Goal: Transaction & Acquisition: Purchase product/service

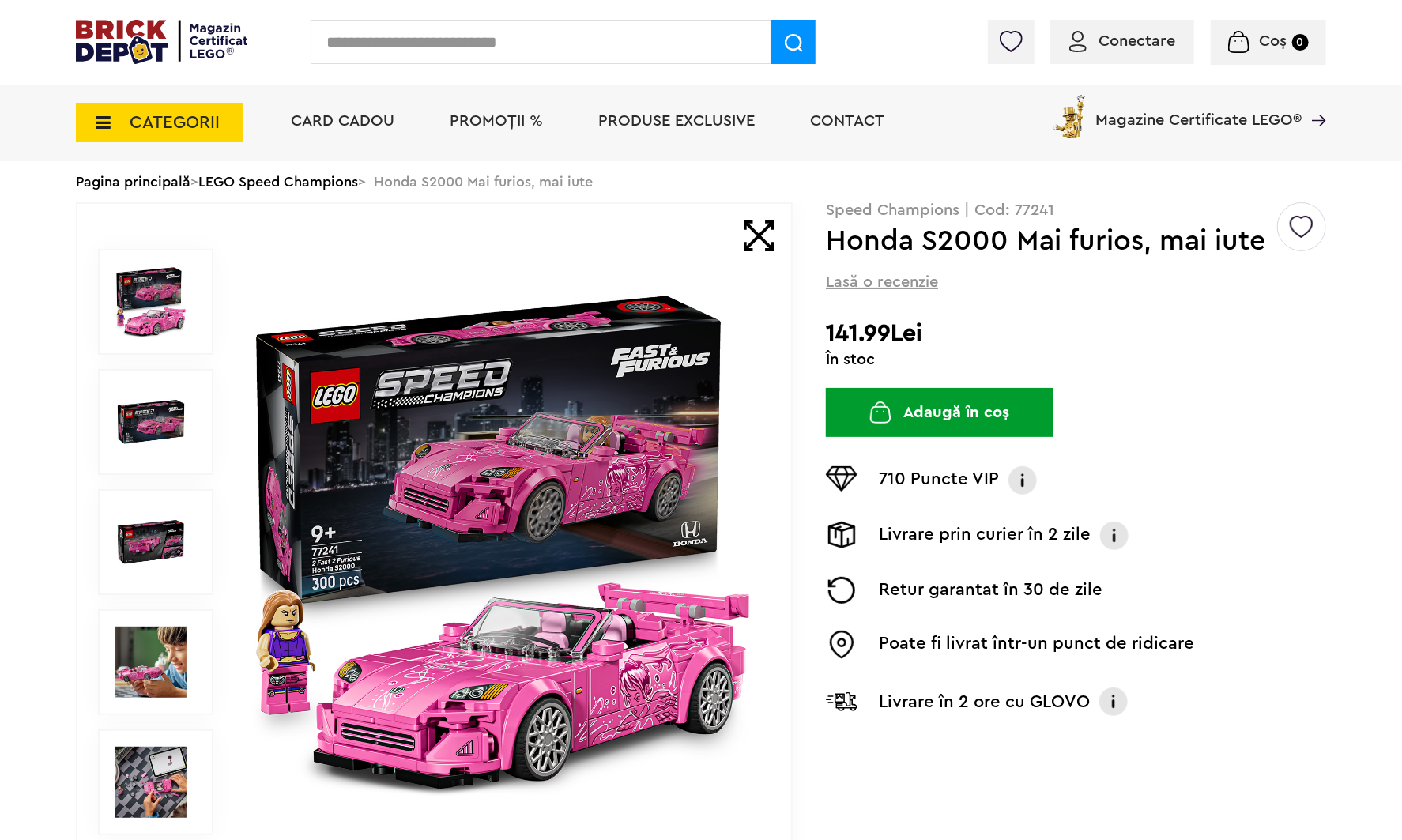
click at [979, 397] on button "Adaugă în coș" at bounding box center [939, 412] width 228 height 49
drag, startPoint x: 1150, startPoint y: 47, endPoint x: 1050, endPoint y: 250, distance: 226.3
click at [1150, 47] on div "Conectare Coș 0" at bounding box center [701, 42] width 1402 height 85
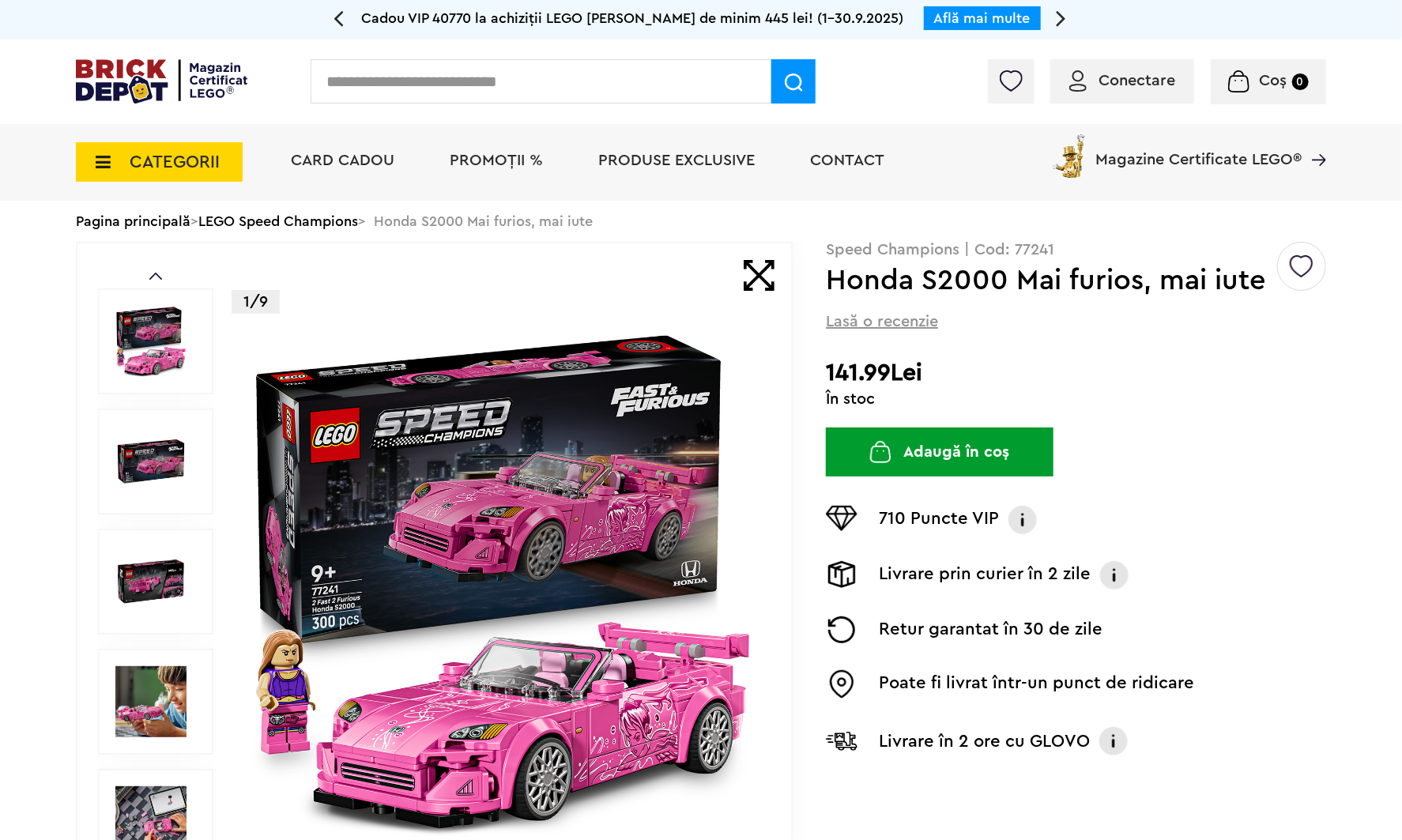
click at [1106, 66] on div "Conectare" at bounding box center [1121, 81] width 144 height 45
click at [1141, 87] on span "Conectare" at bounding box center [1137, 81] width 76 height 16
click at [1112, 73] on span "Conectare" at bounding box center [1137, 81] width 76 height 16
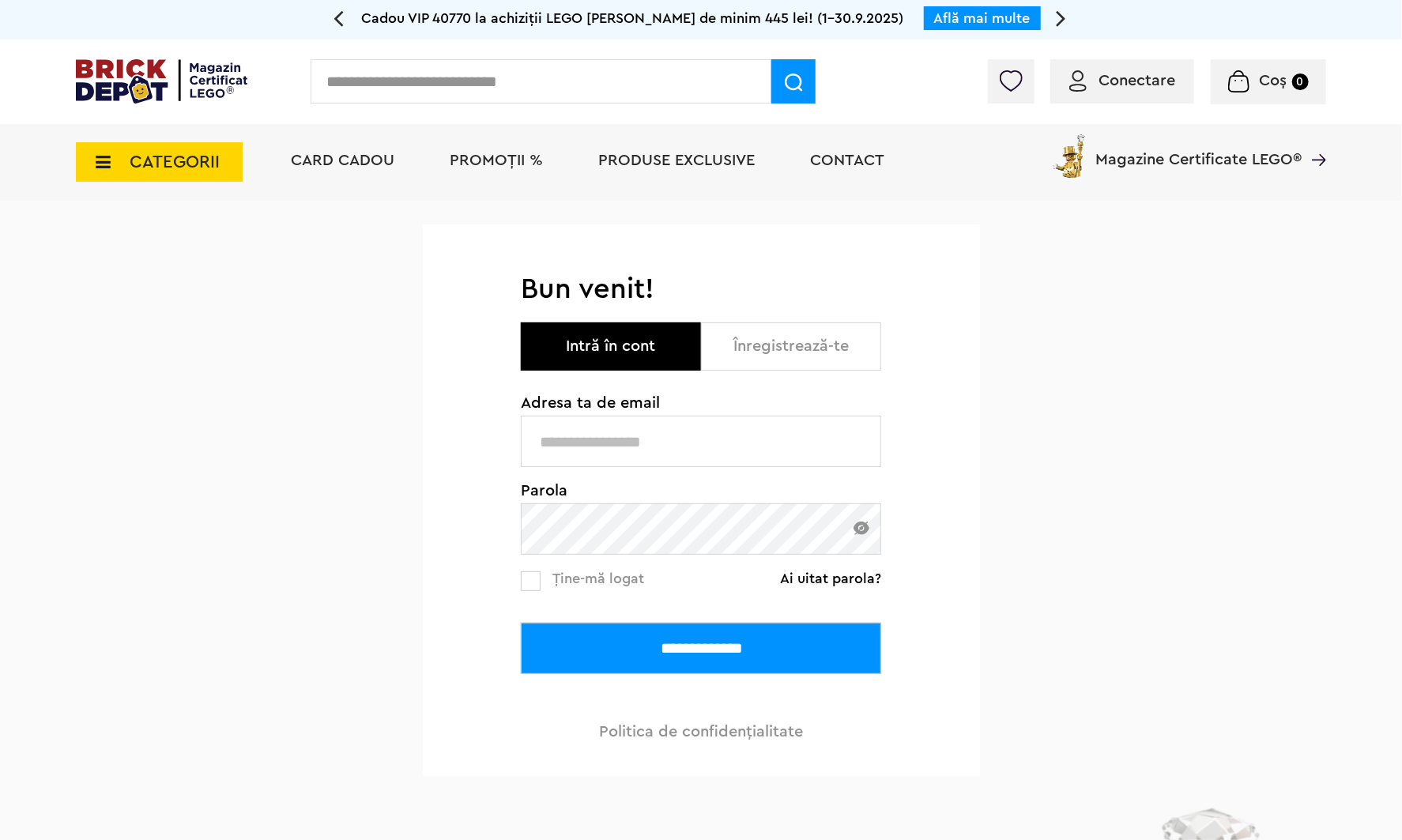
type input "**********"
click at [707, 632] on input "**********" at bounding box center [701, 648] width 360 height 51
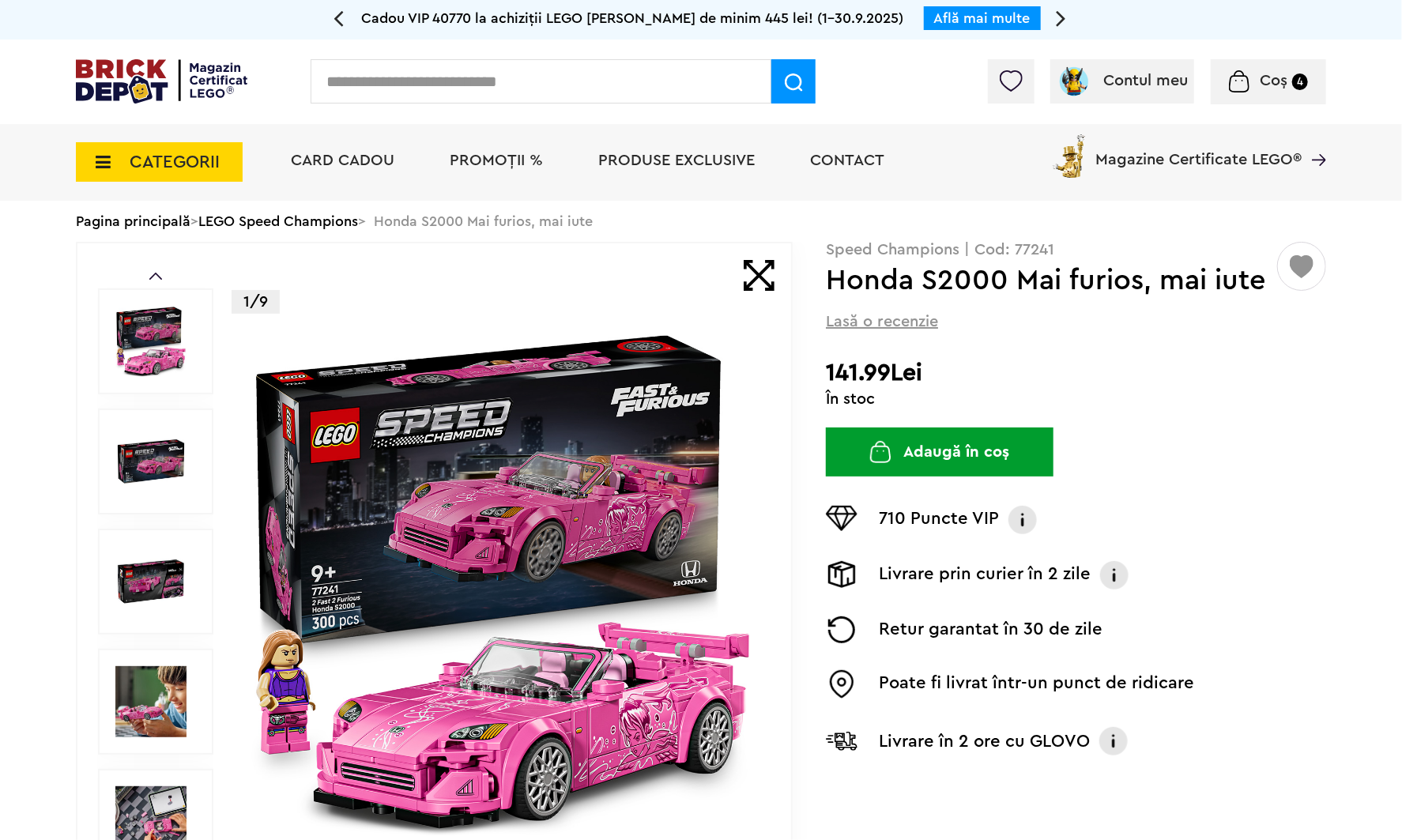
click at [1002, 467] on button "Adaugă în coș" at bounding box center [939, 452] width 228 height 49
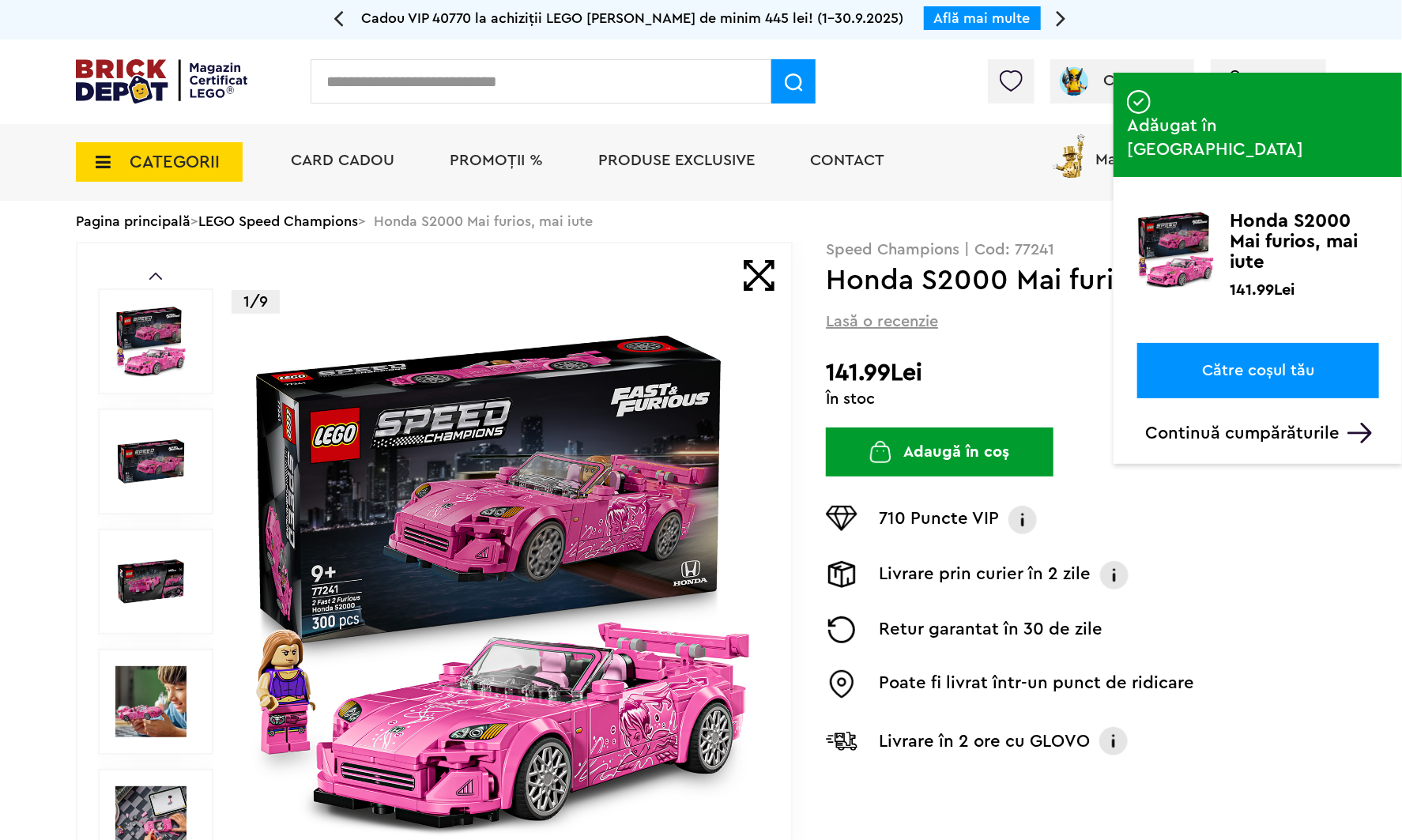
click at [1275, 77] on p "Adăugat în [GEOGRAPHIC_DATA]" at bounding box center [1257, 125] width 288 height 104
click at [1275, 73] on span "Coș" at bounding box center [1269, 81] width 28 height 16
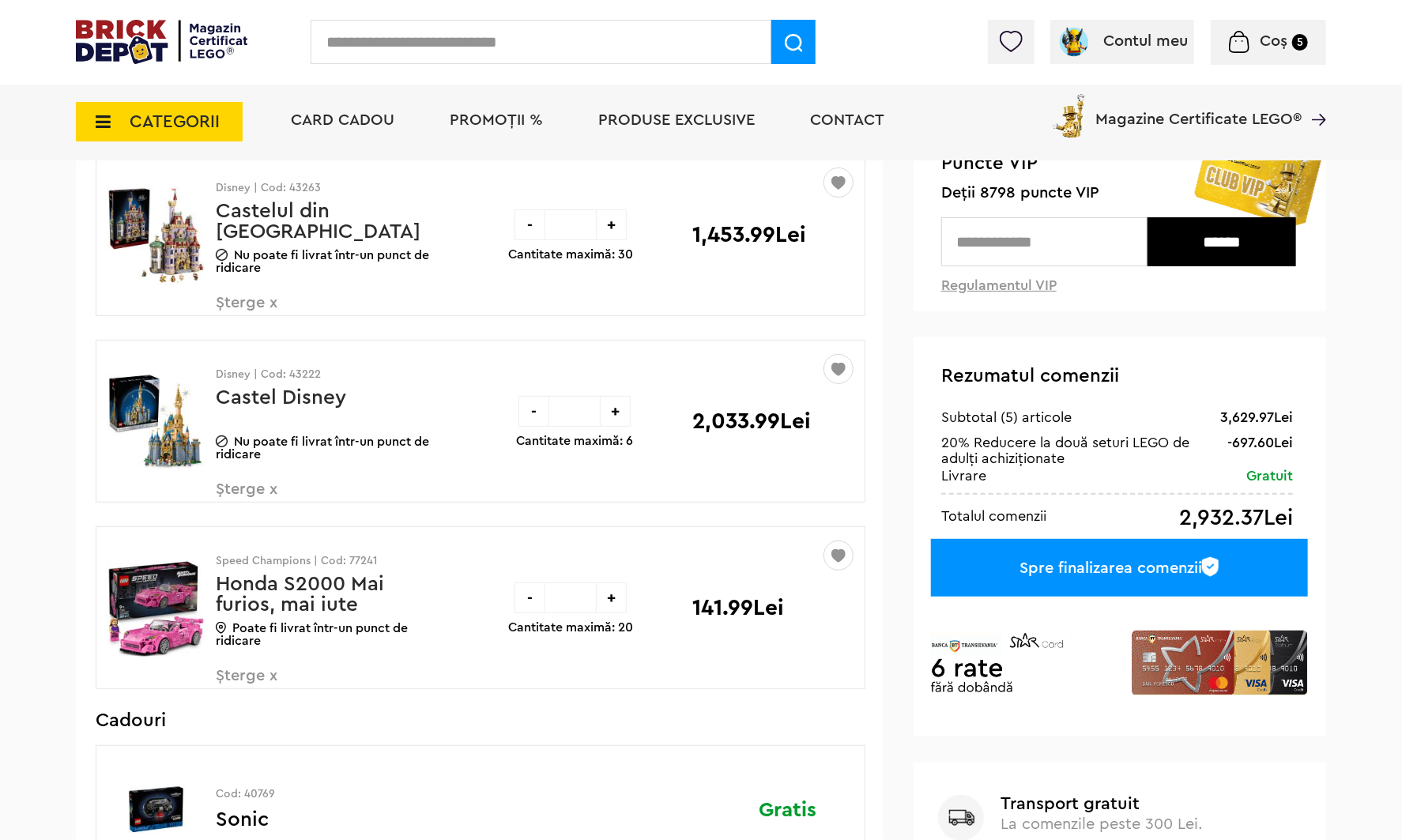
scroll to position [158, 0]
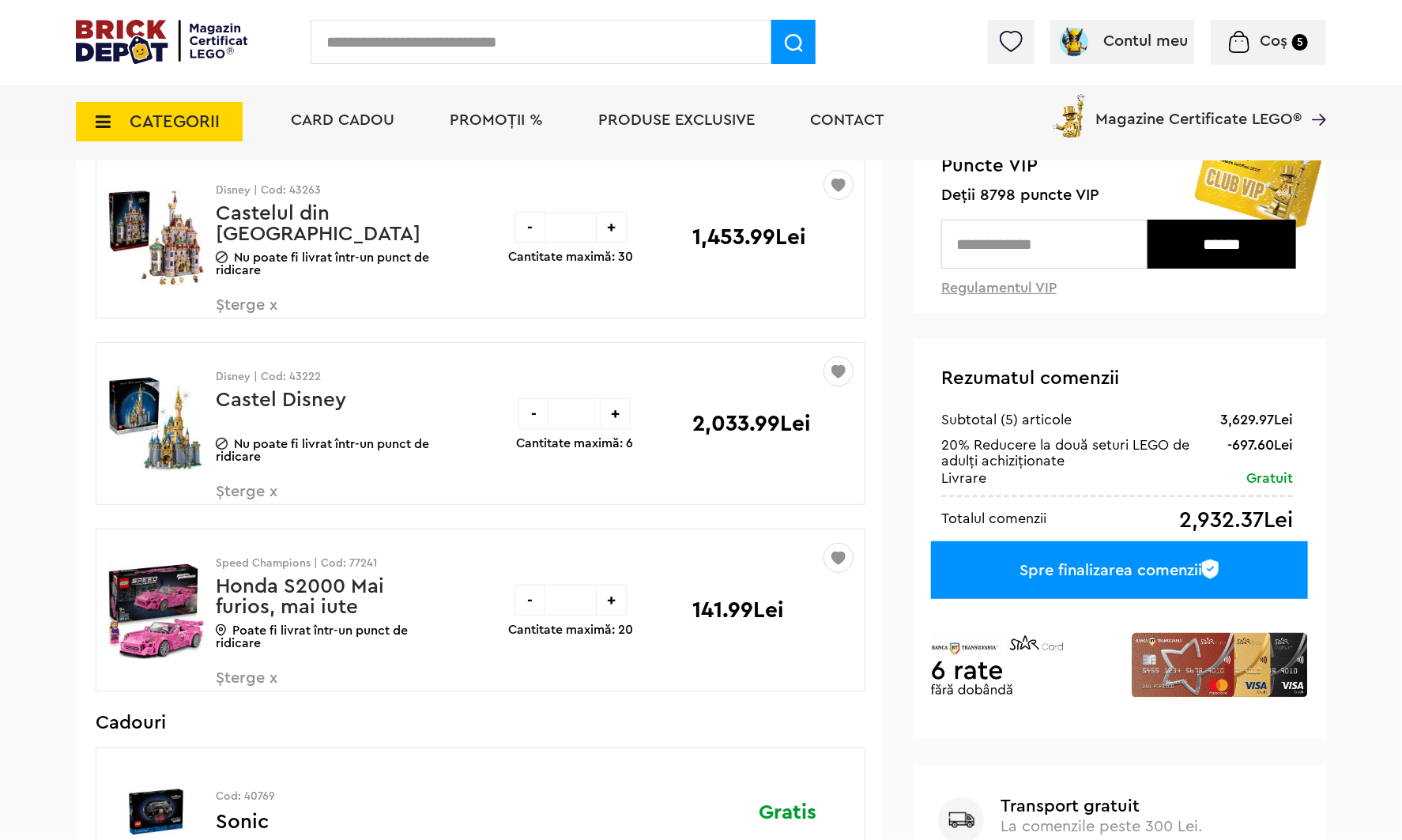
click at [276, 495] on span "Șterge x" at bounding box center [308, 501] width 186 height 34
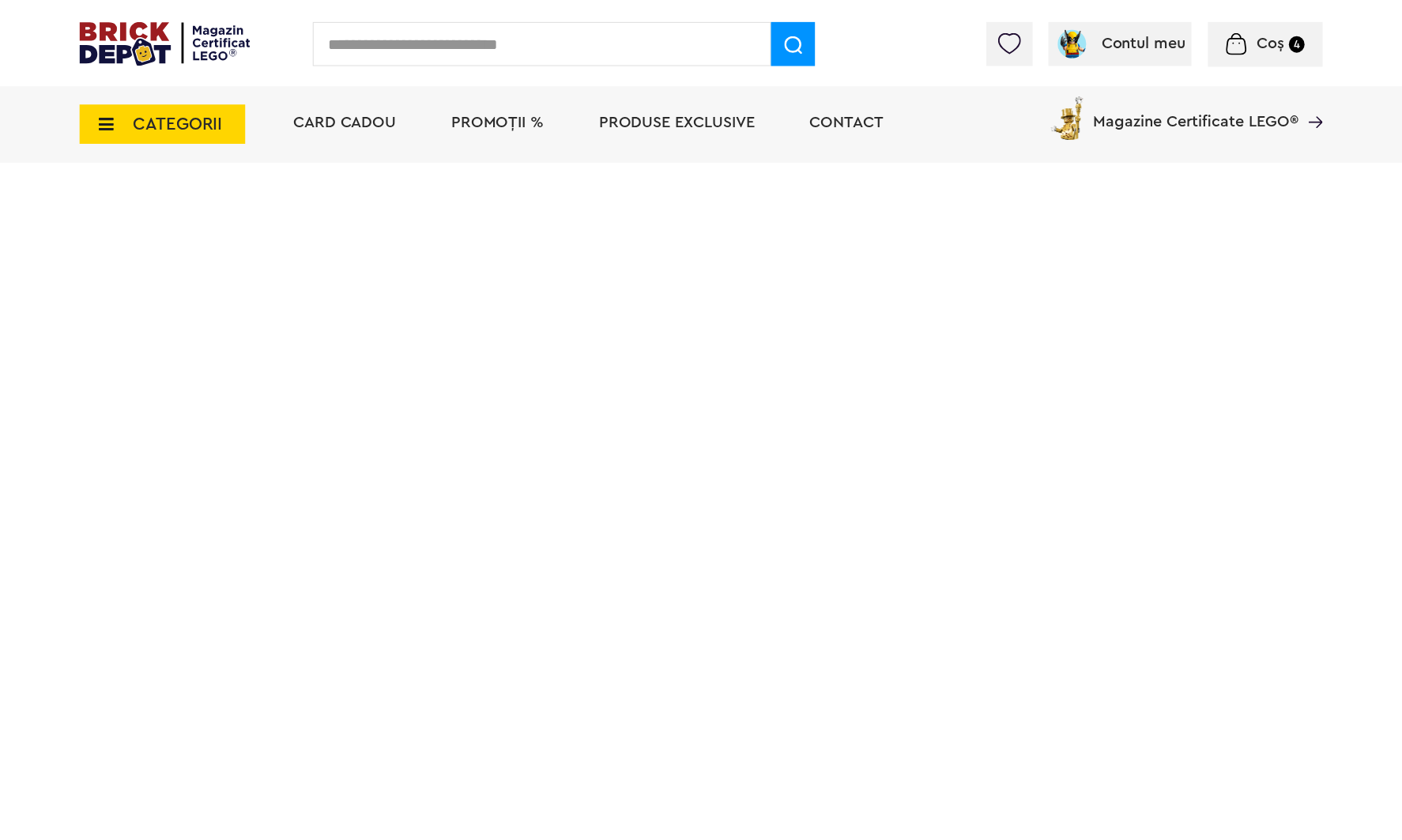
scroll to position [158, 0]
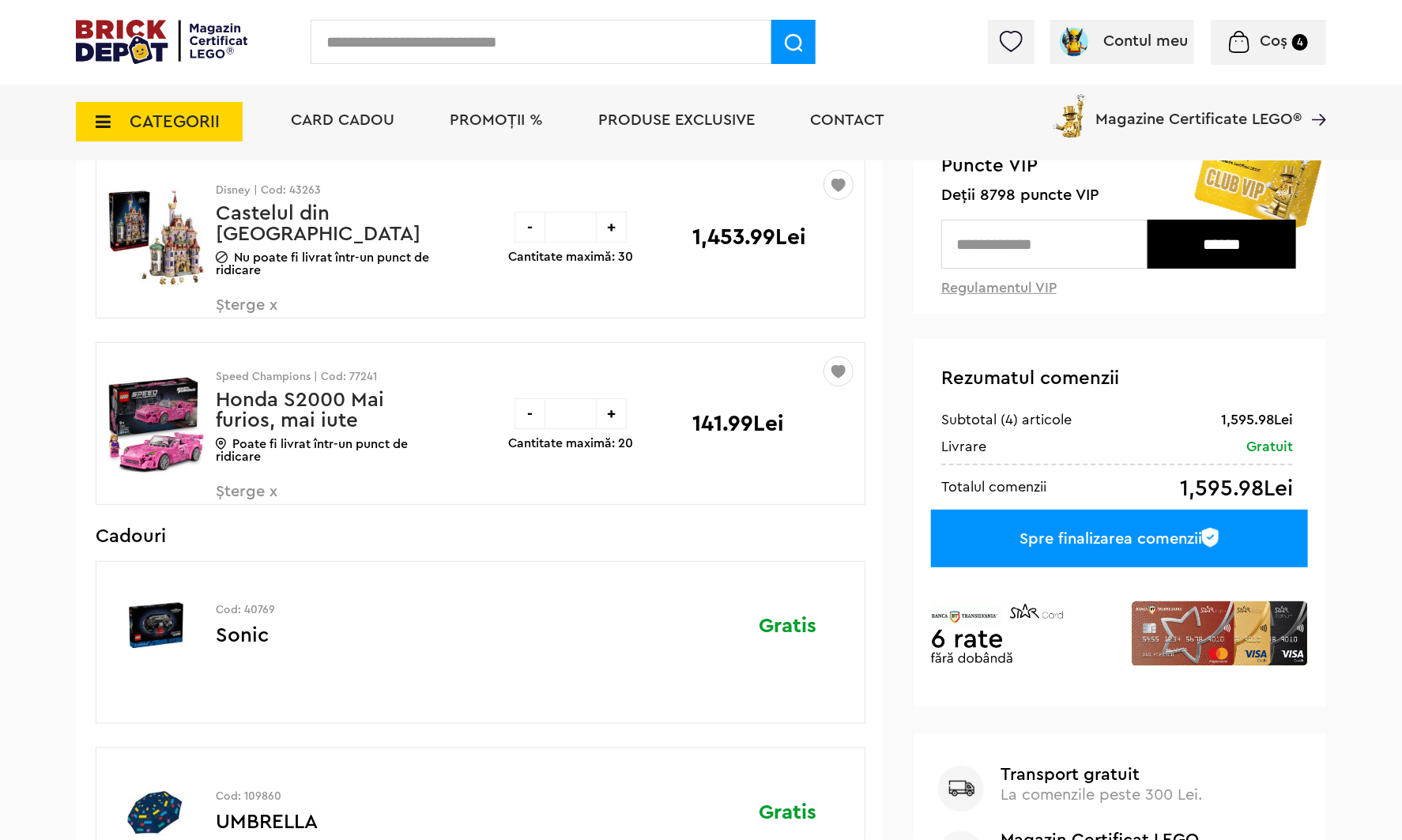
click at [273, 487] on span "Șterge x" at bounding box center [308, 501] width 186 height 34
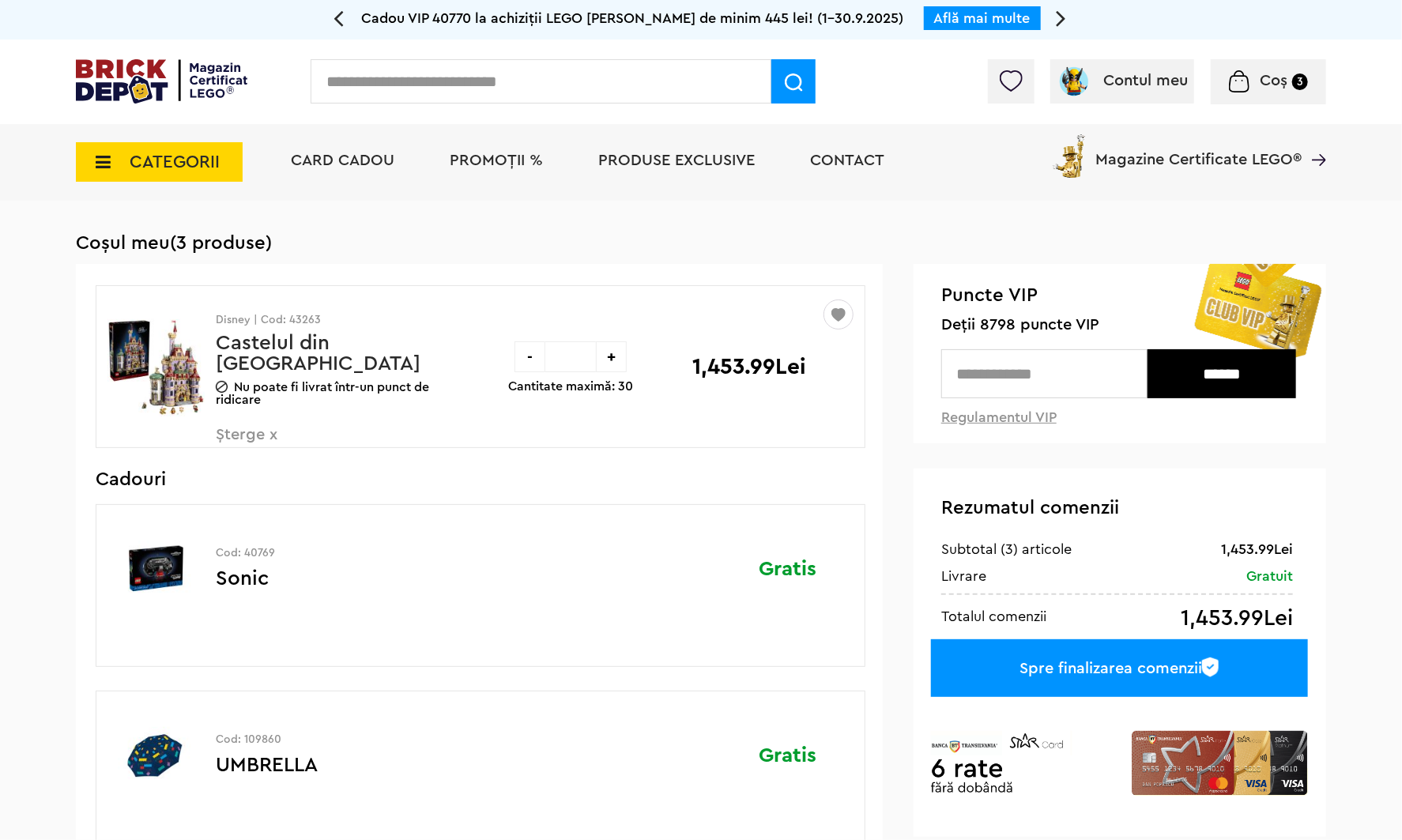
click at [1021, 73] on img at bounding box center [1011, 81] width 22 height 21
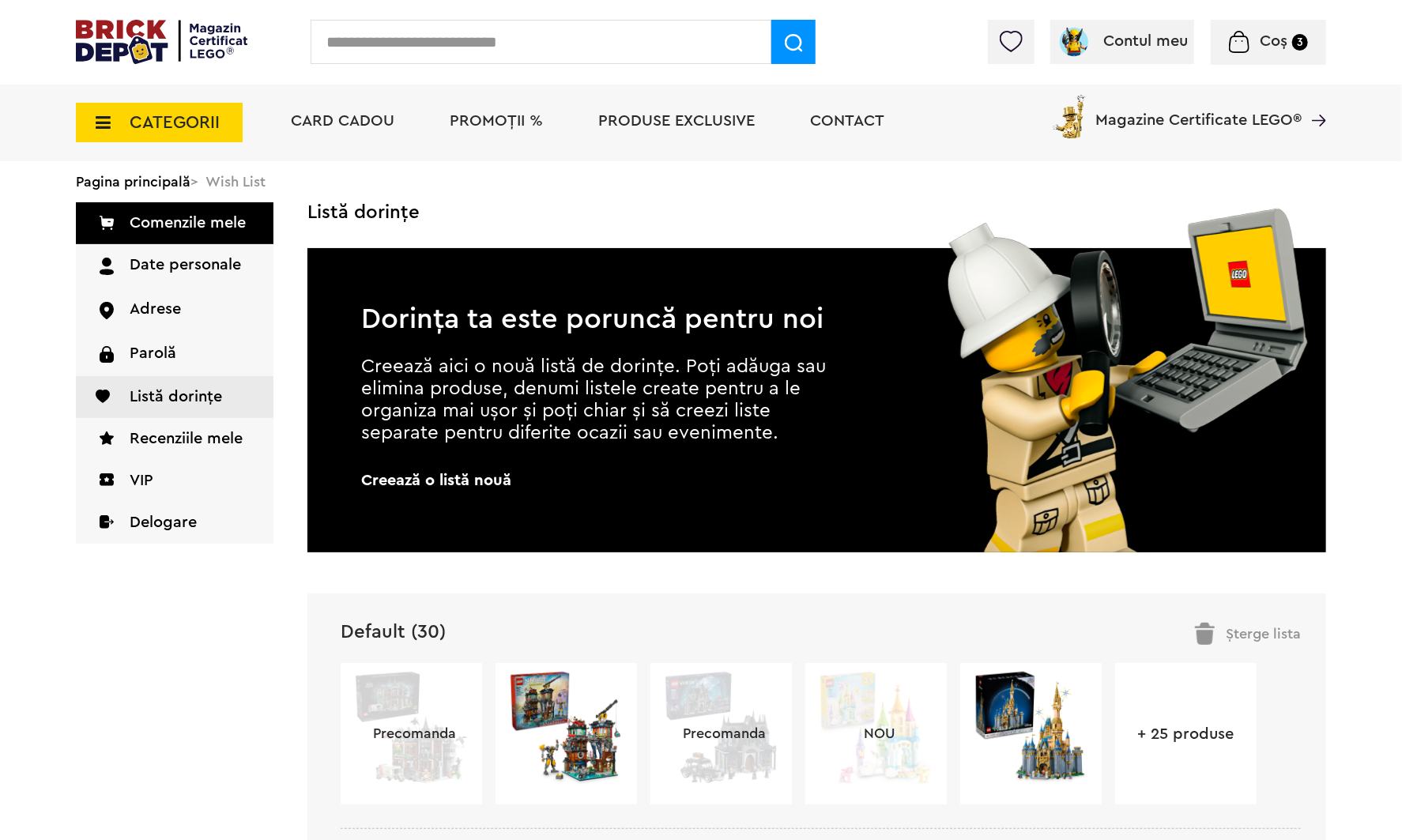
click at [511, 127] on span "PROMOȚII %" at bounding box center [496, 121] width 93 height 16
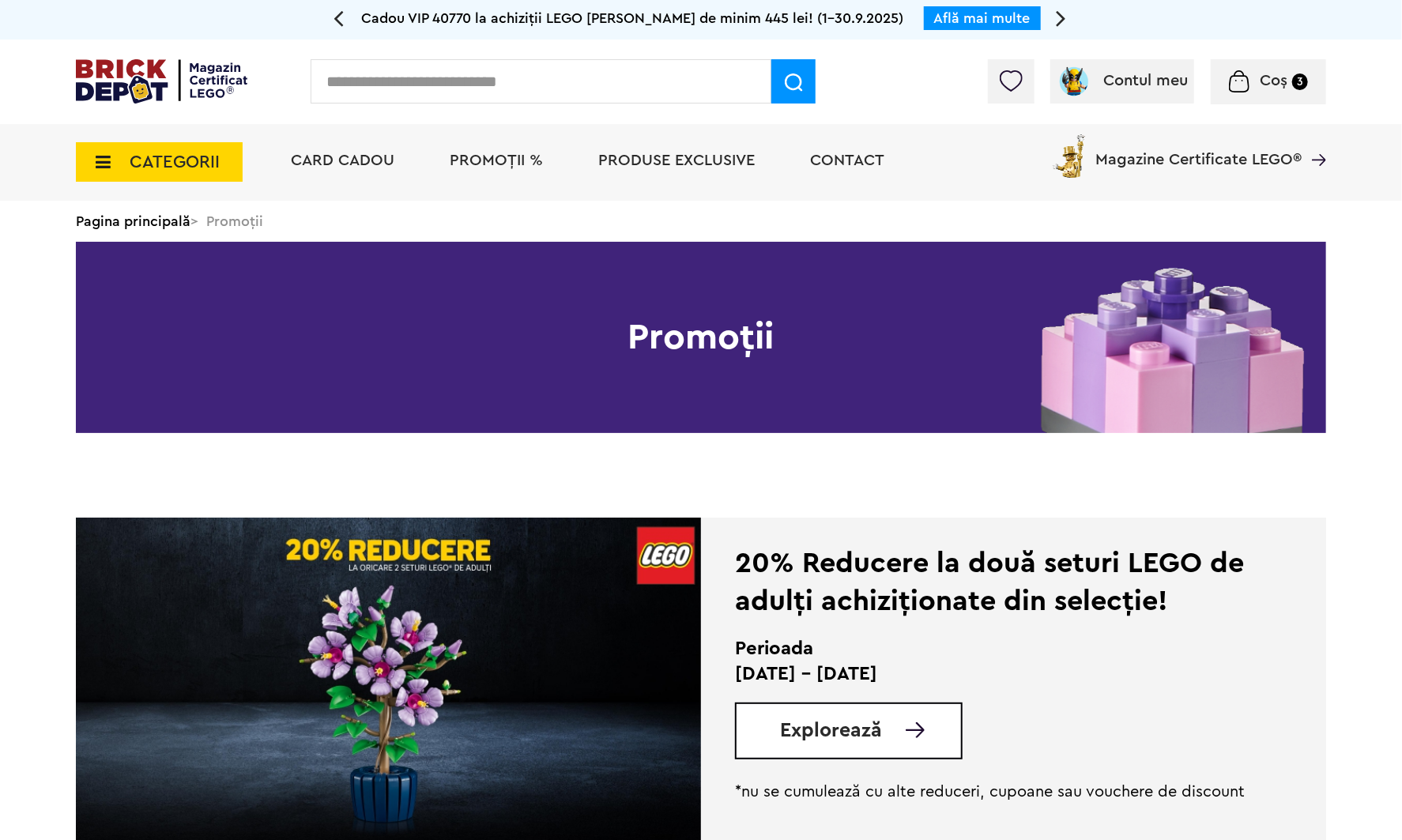
click at [527, 86] on input "text" at bounding box center [541, 81] width 460 height 45
type input "**********"
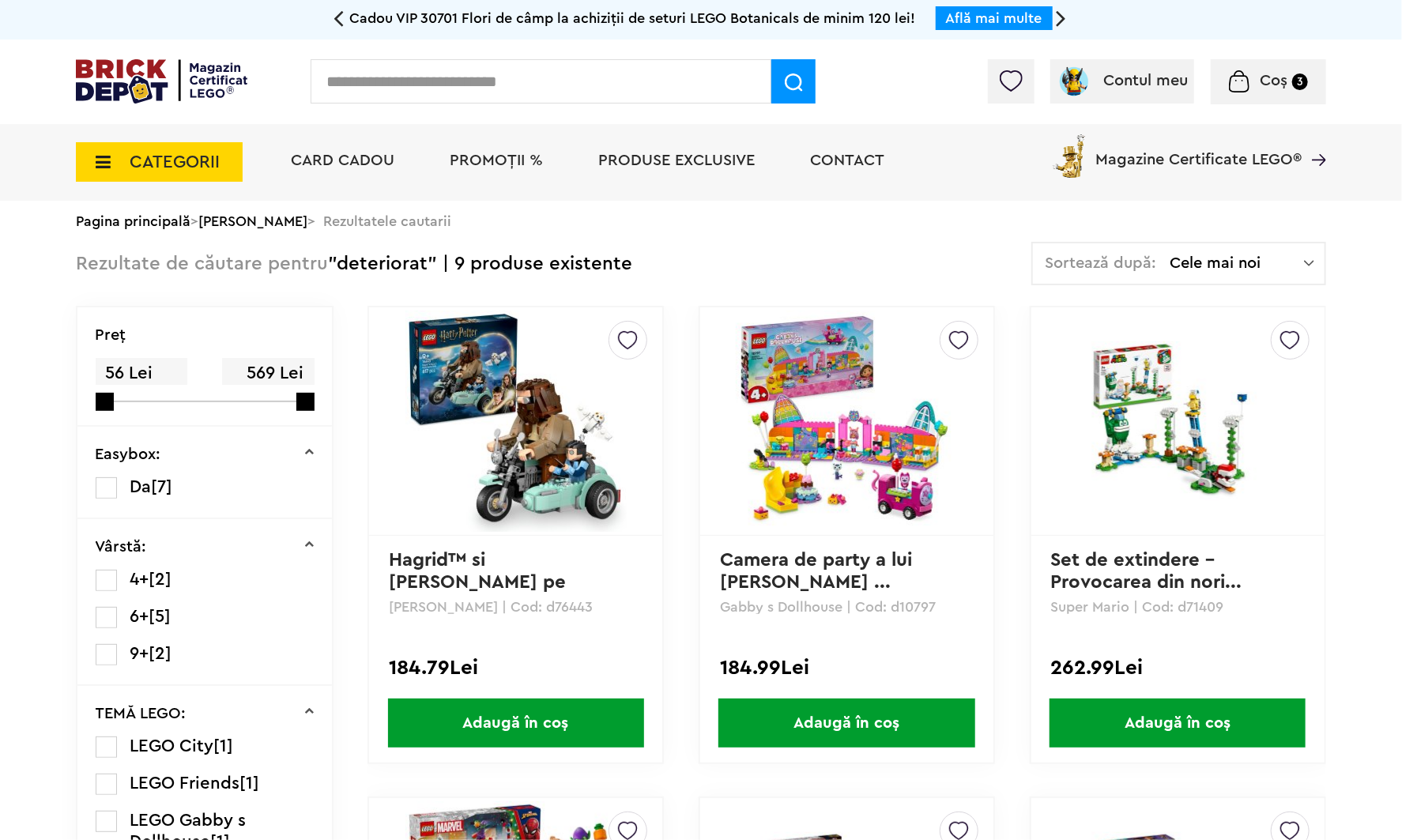
click at [455, 156] on span "PROMOȚII %" at bounding box center [496, 160] width 93 height 16
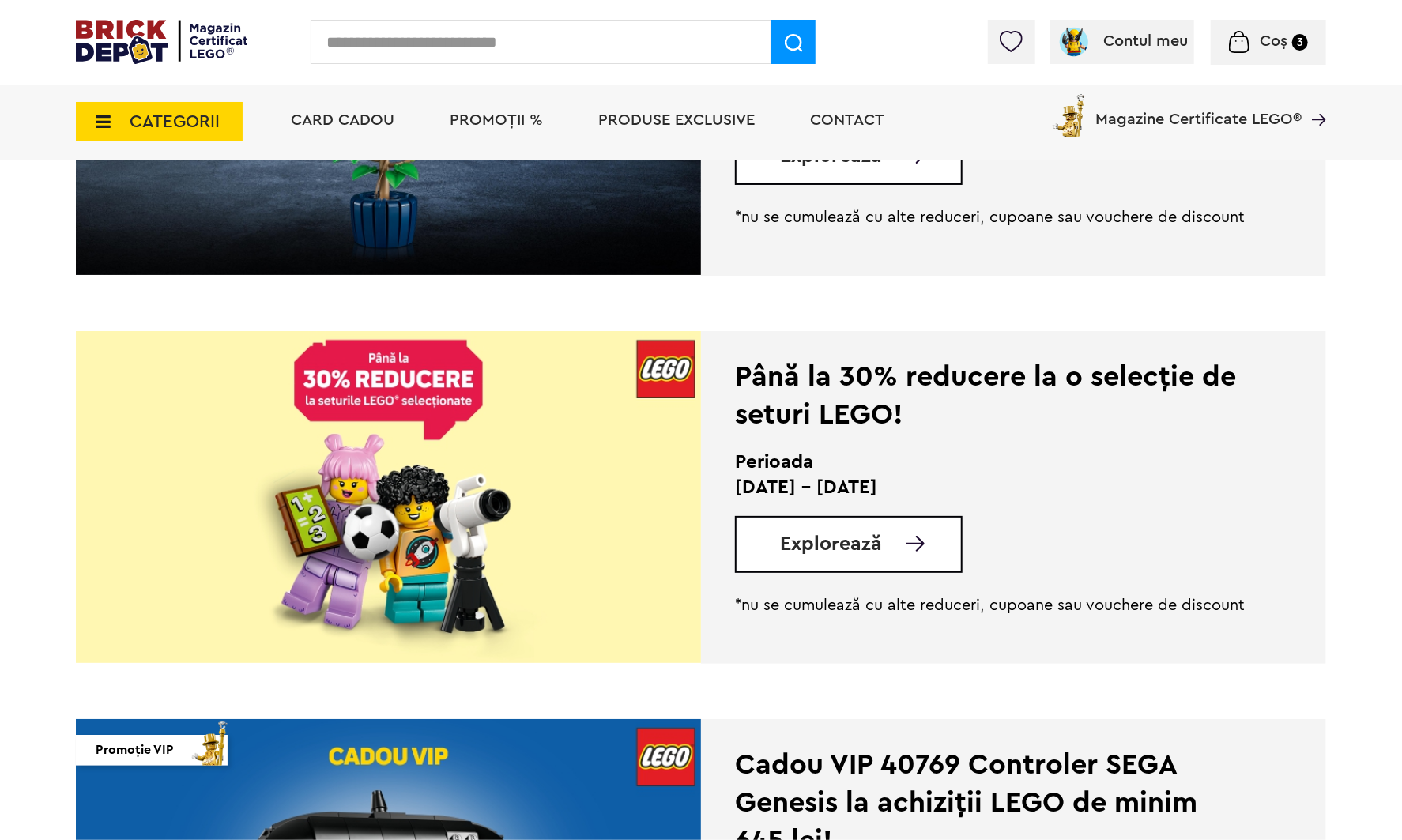
scroll to position [633, 0]
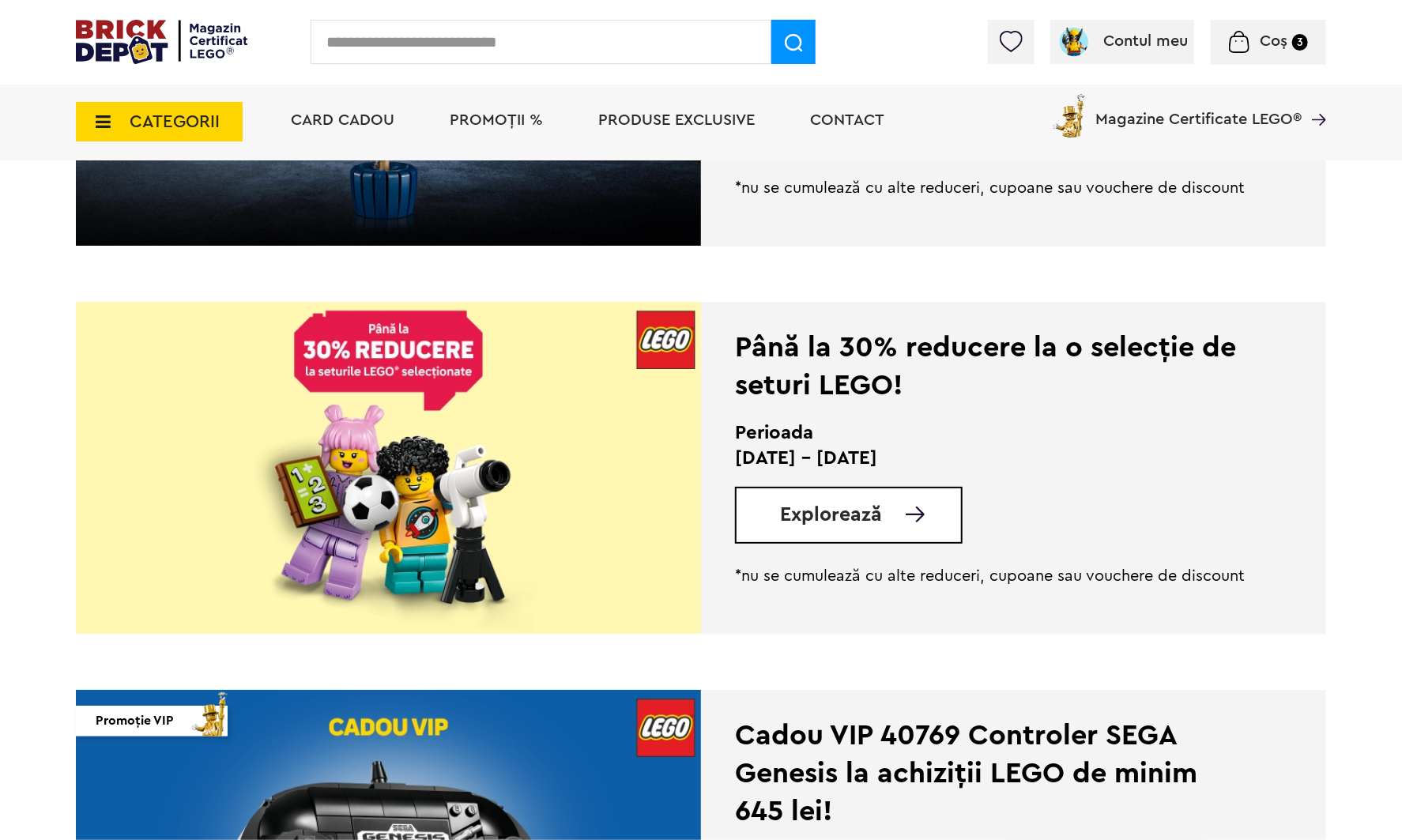
click at [501, 494] on img at bounding box center [388, 467] width 625 height 332
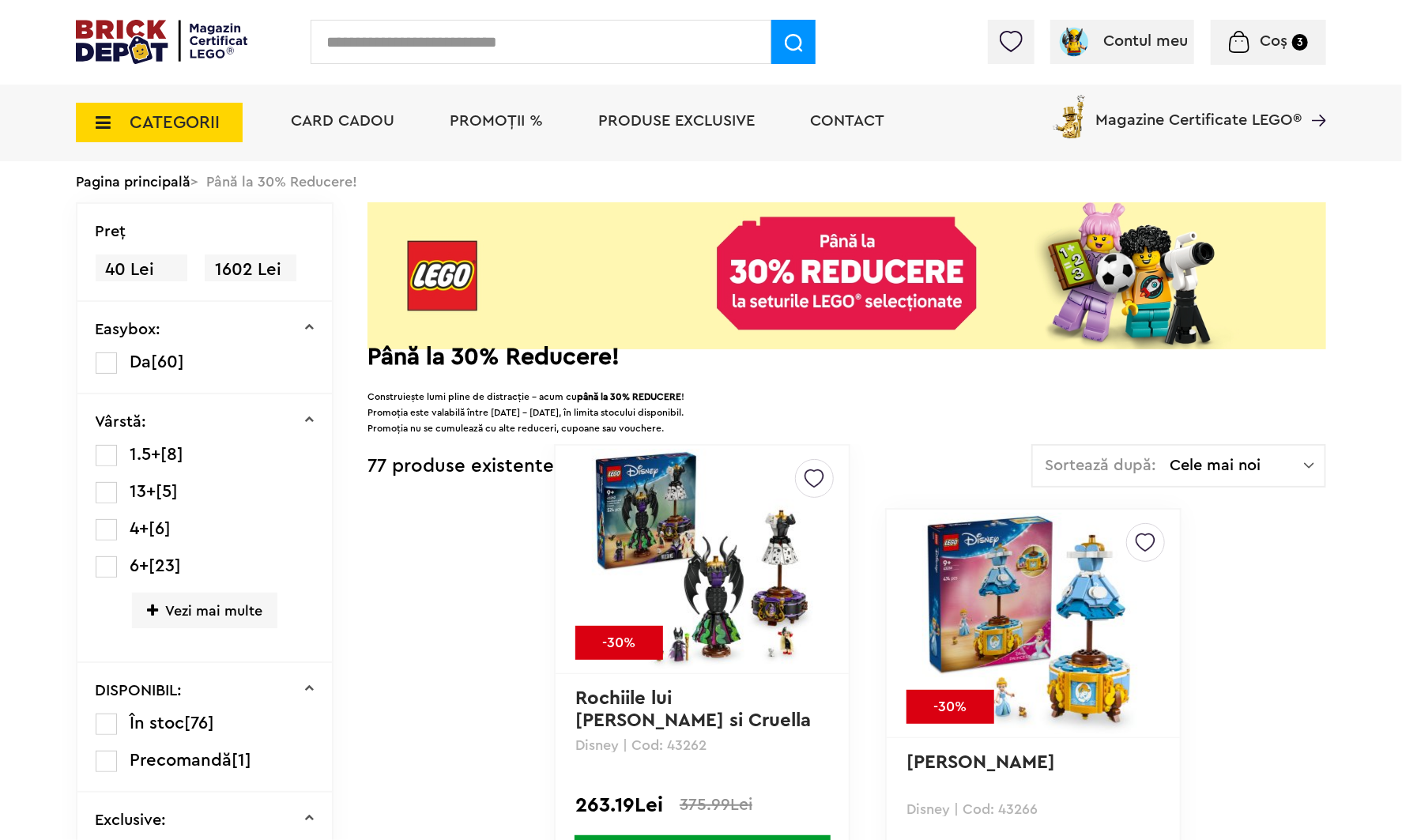
click at [1189, 460] on span "Cele mai noi" at bounding box center [1237, 465] width 134 height 16
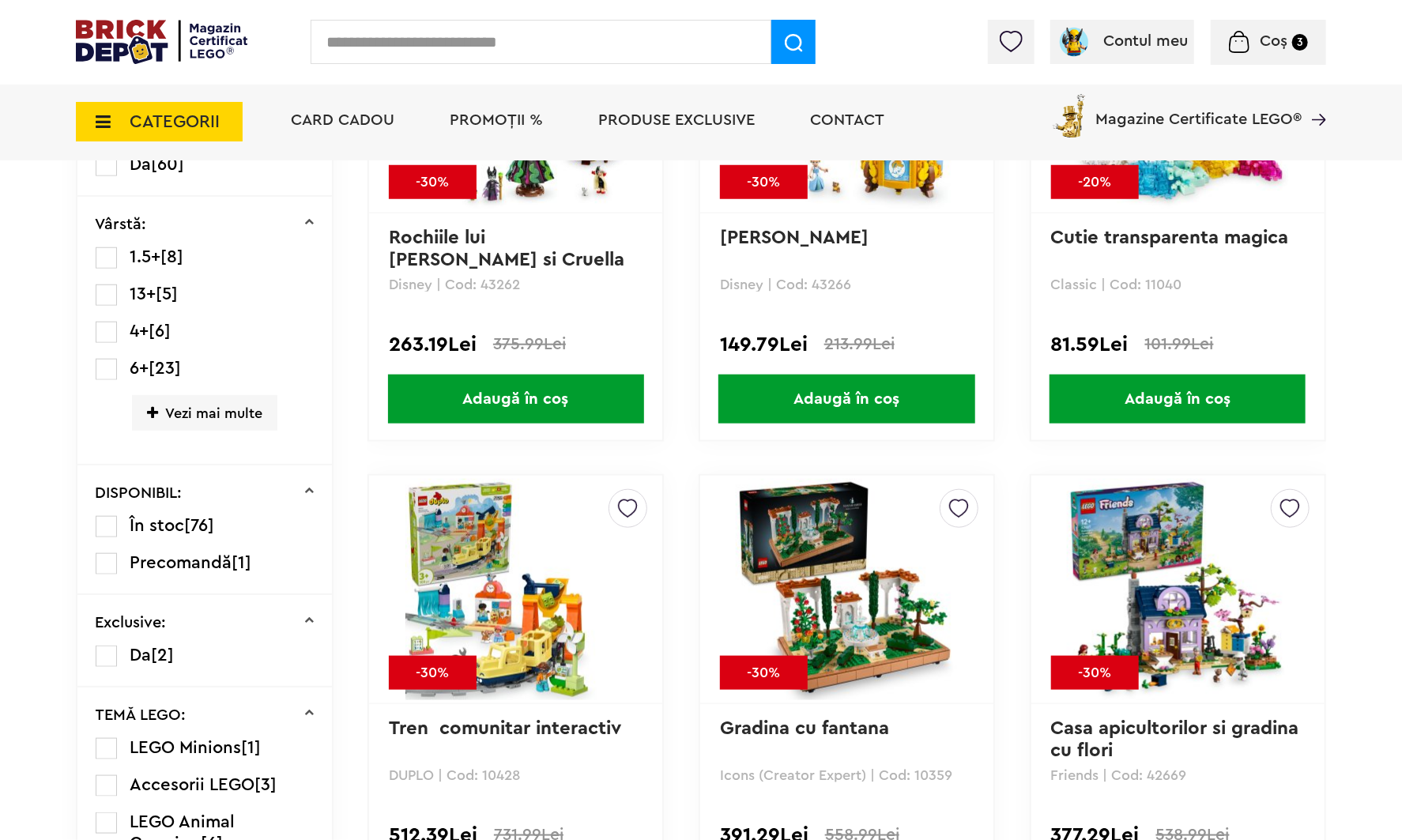
scroll to position [869, 0]
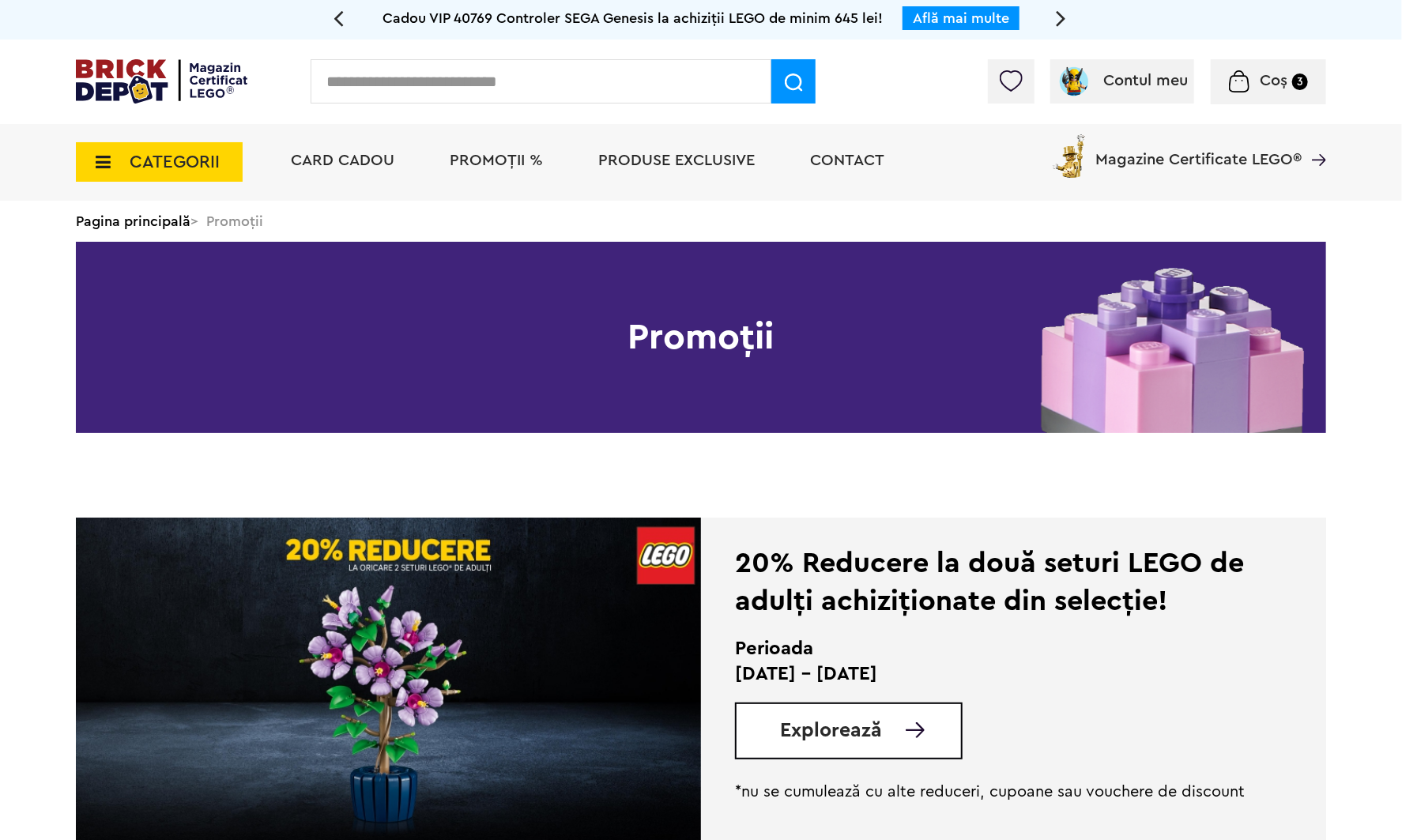
click at [499, 555] on img at bounding box center [388, 683] width 625 height 332
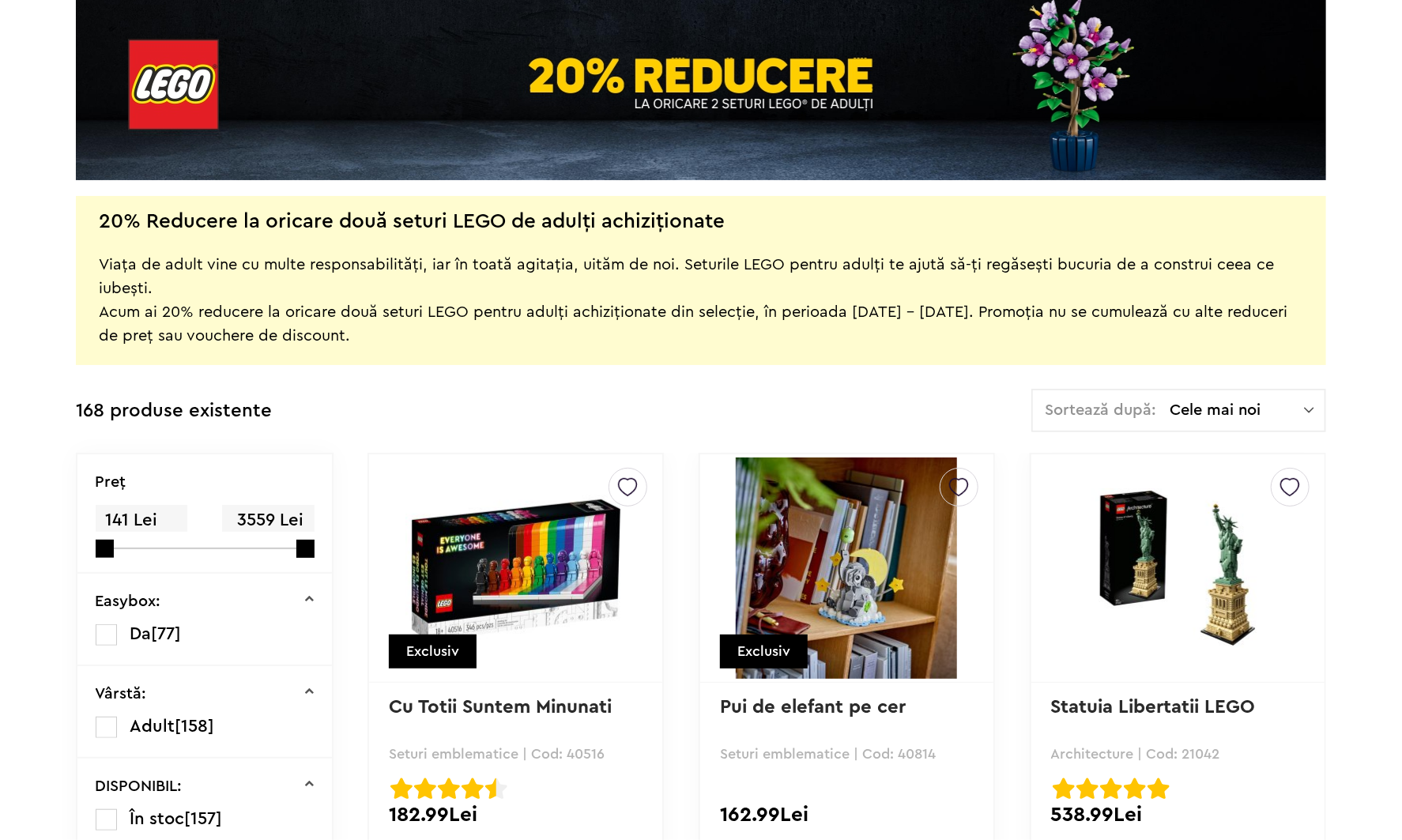
scroll to position [316, 0]
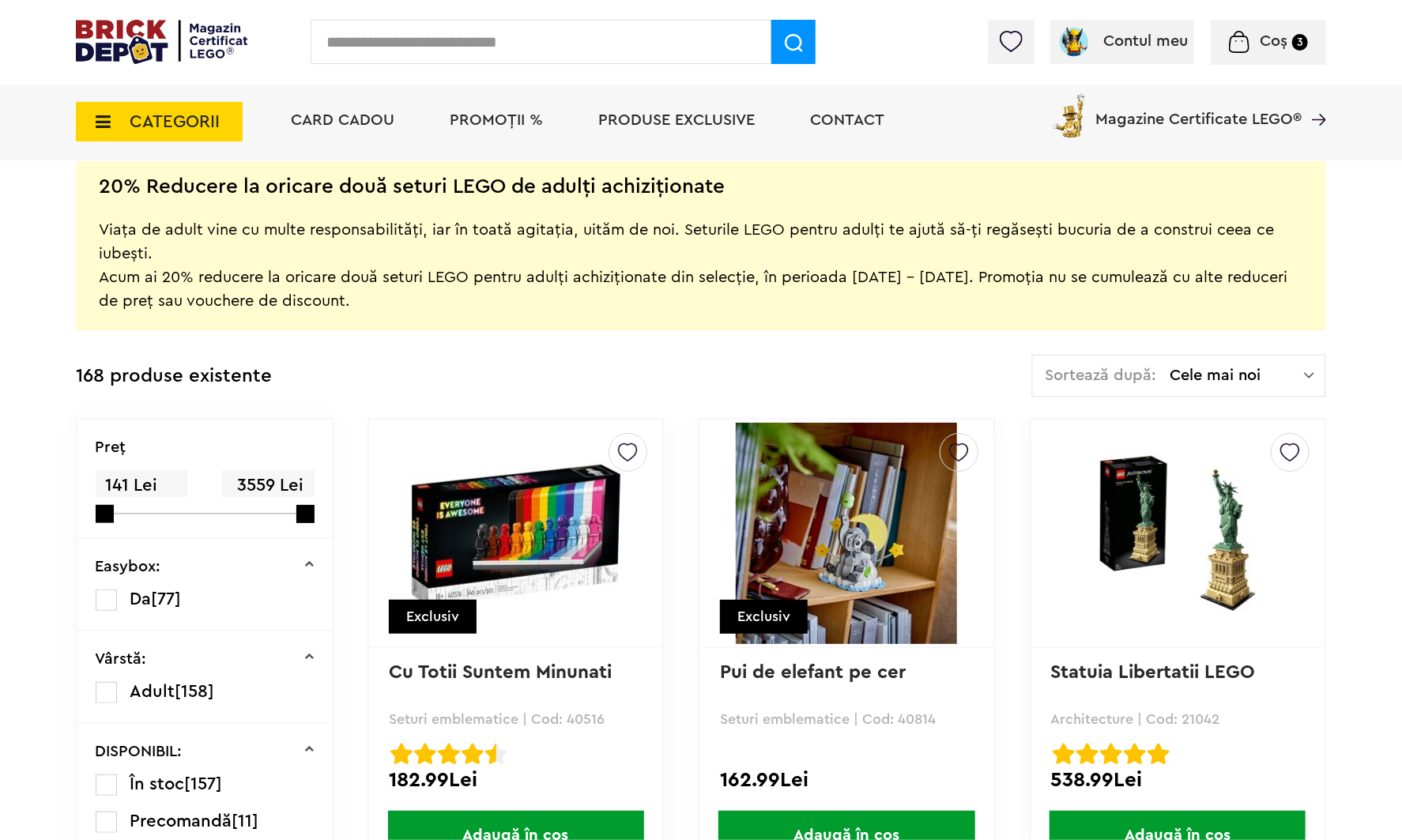
click at [1217, 377] on span "Cele mai noi" at bounding box center [1237, 375] width 134 height 16
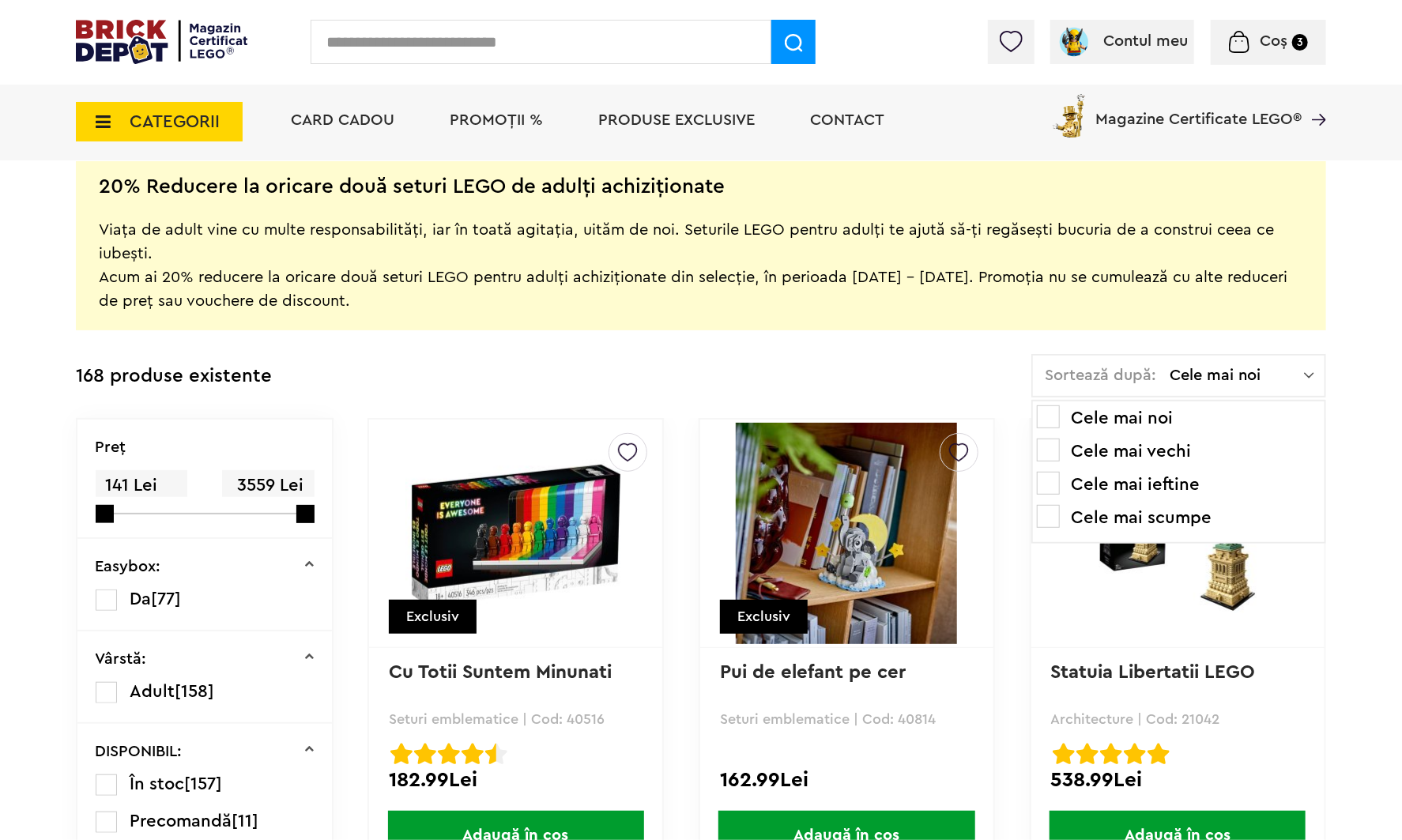
click at [1148, 414] on li "Cele mai noi" at bounding box center [1179, 418] width 284 height 25
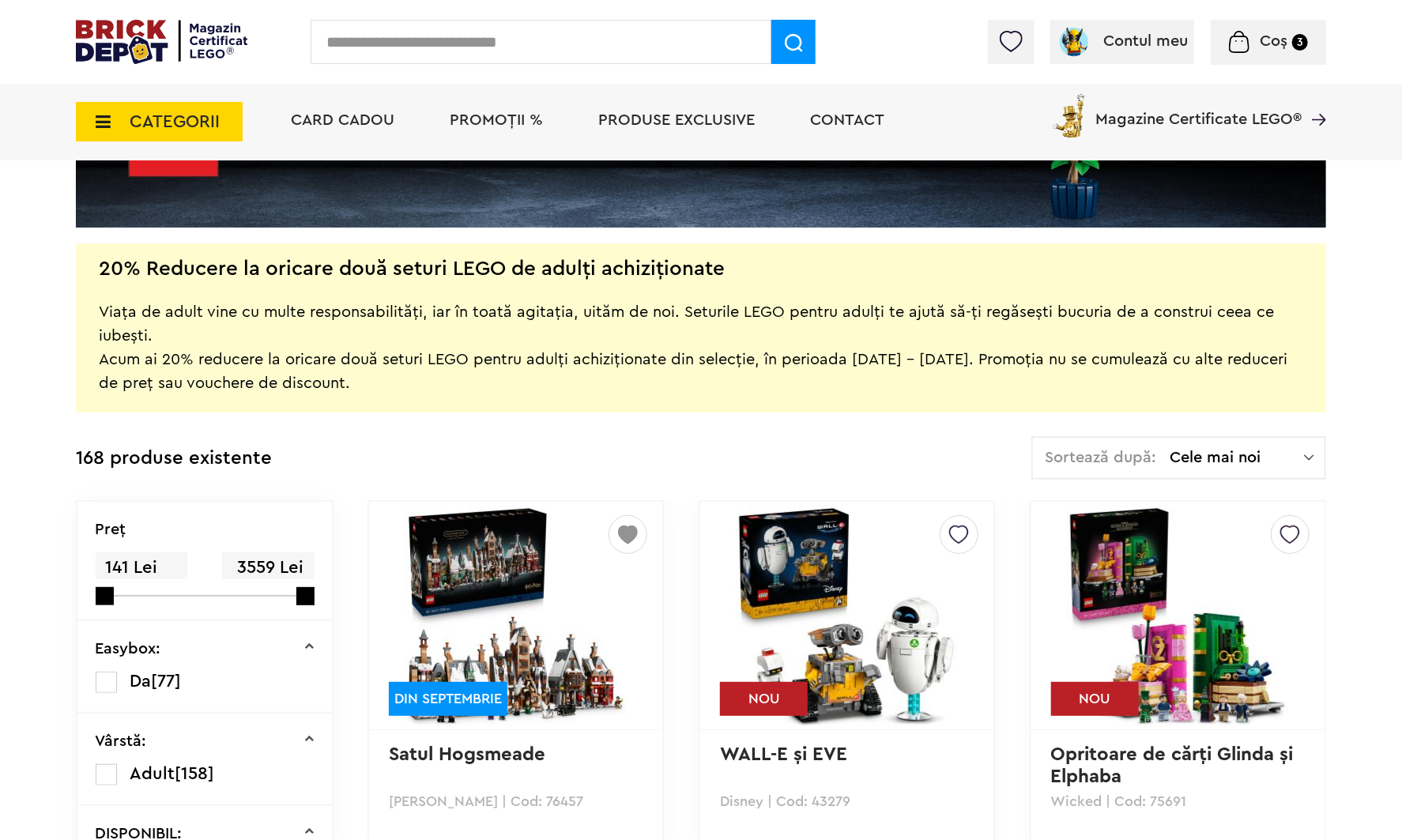
scroll to position [434, 0]
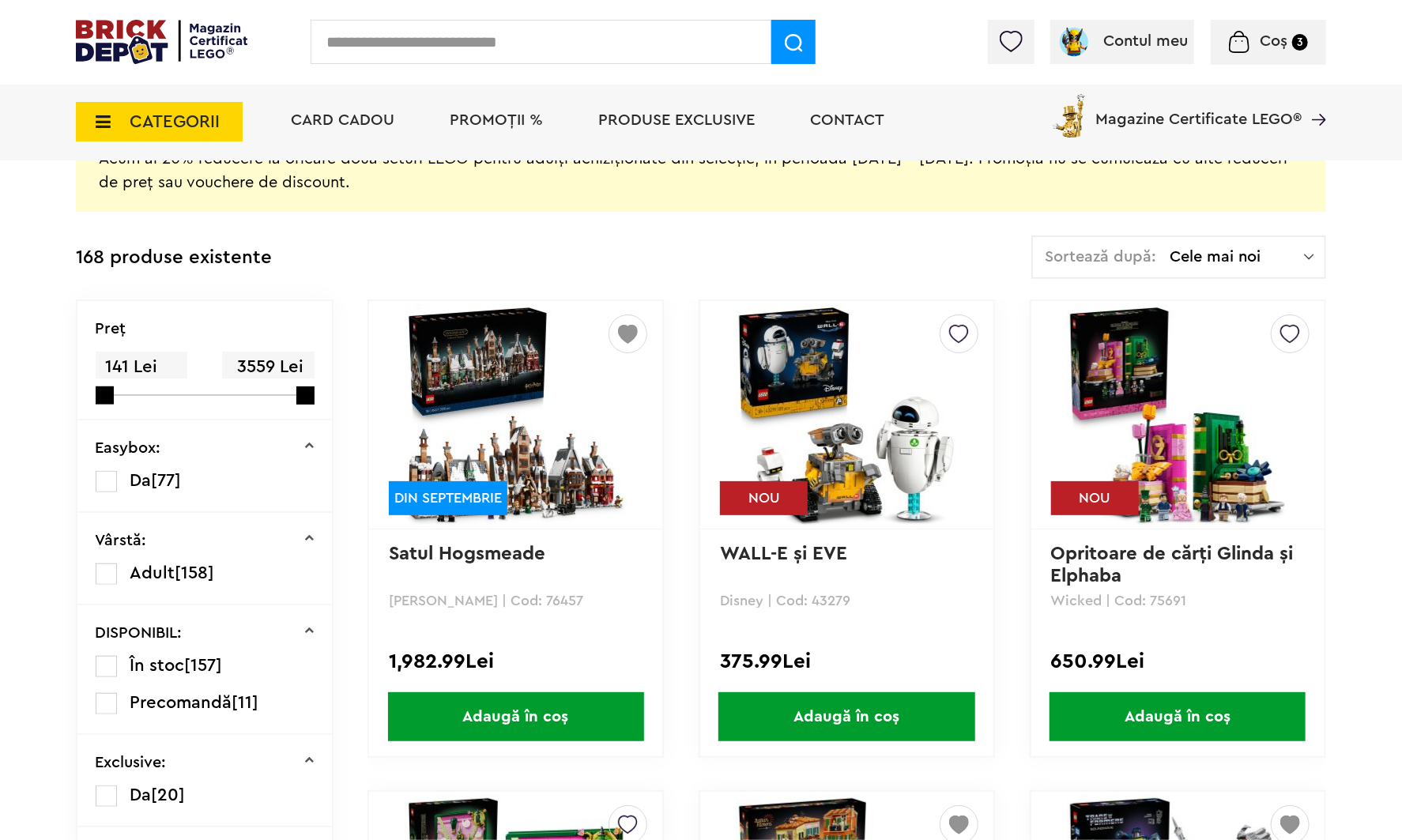
click at [537, 705] on span "Adaugă în coș" at bounding box center [516, 717] width 256 height 49
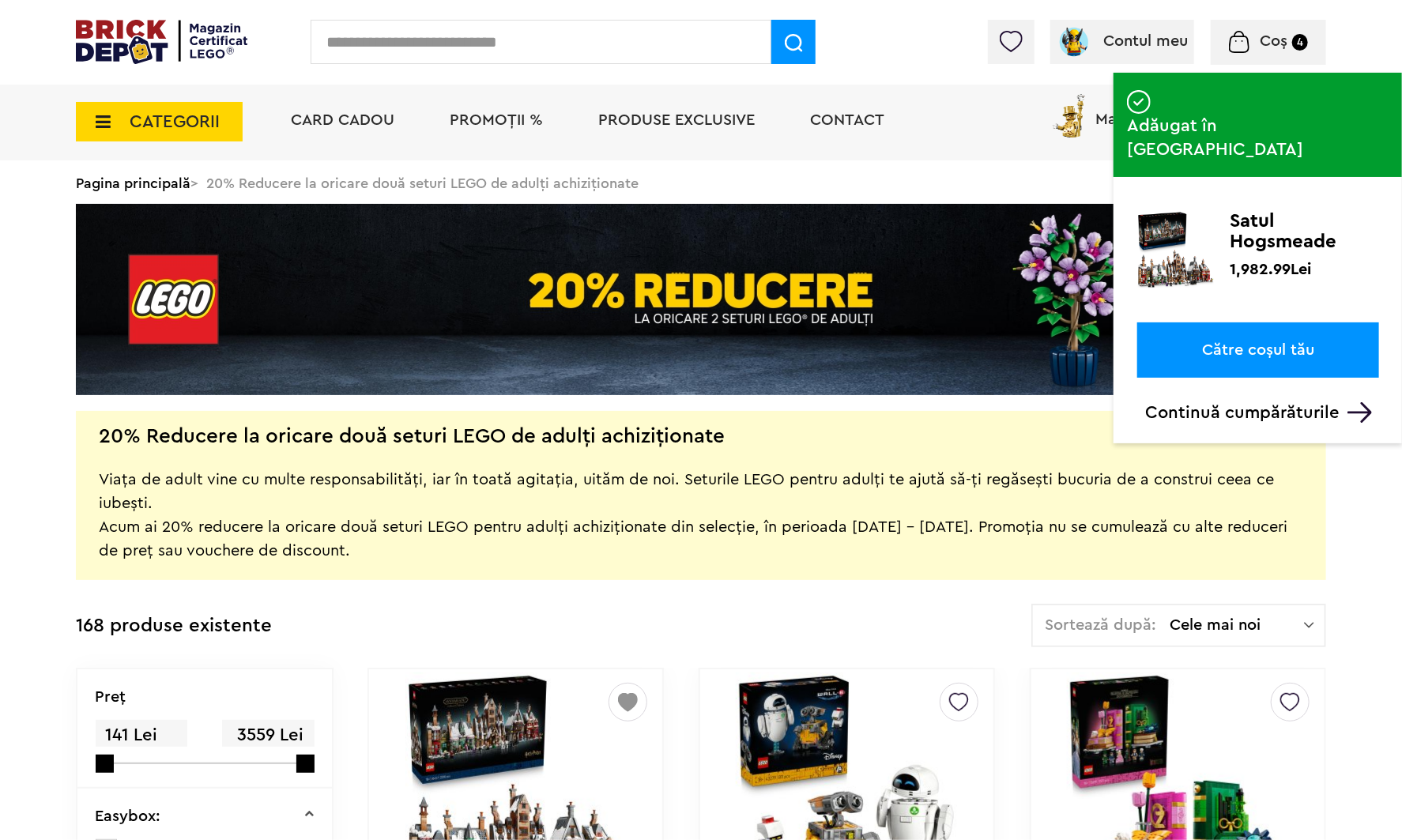
scroll to position [0, 0]
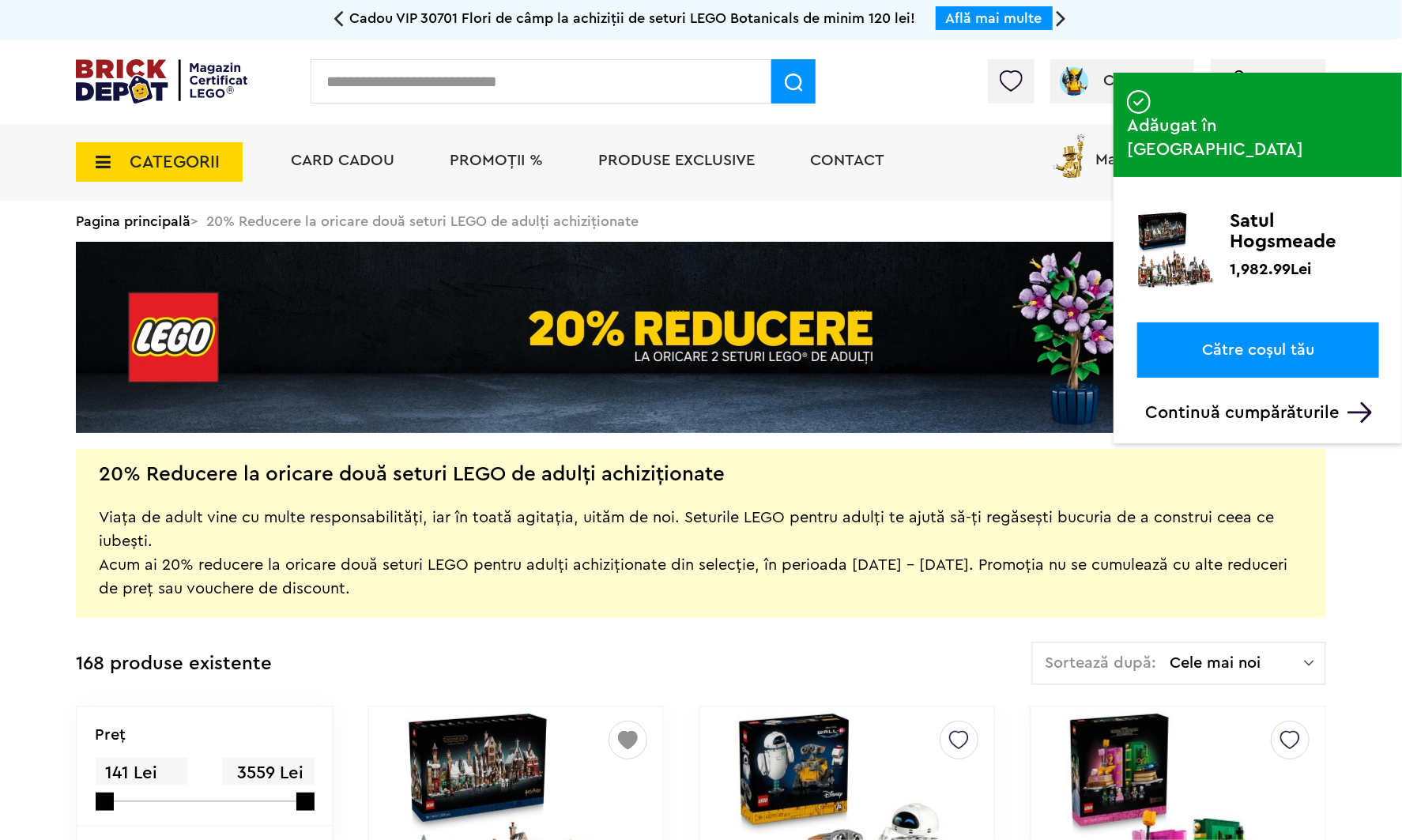
click at [902, 173] on div "Card Cadou PROMOȚII % Produse exclusive Contact Magazine Certificate LEGO®" at bounding box center [800, 162] width 1051 height 76
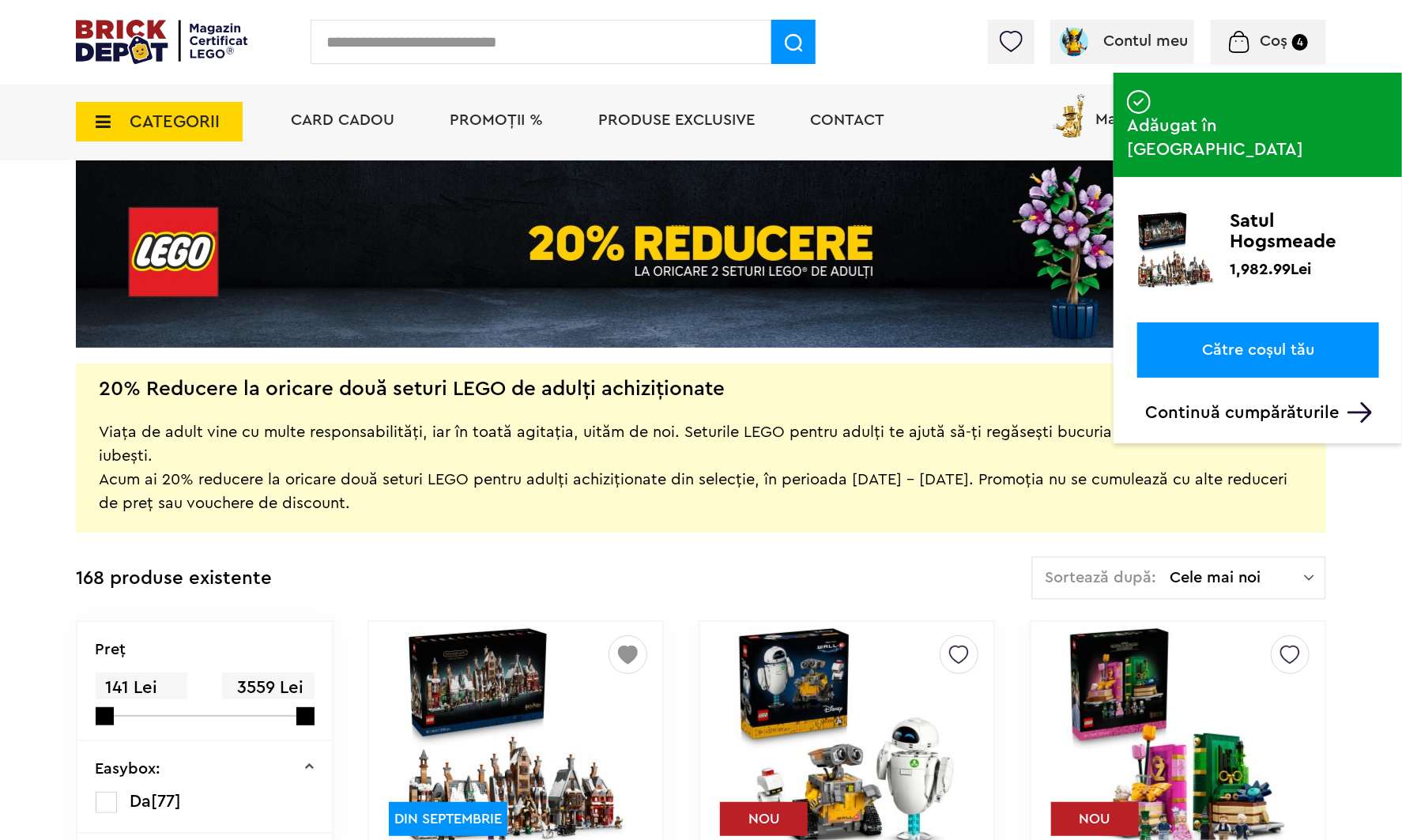
scroll to position [158, 0]
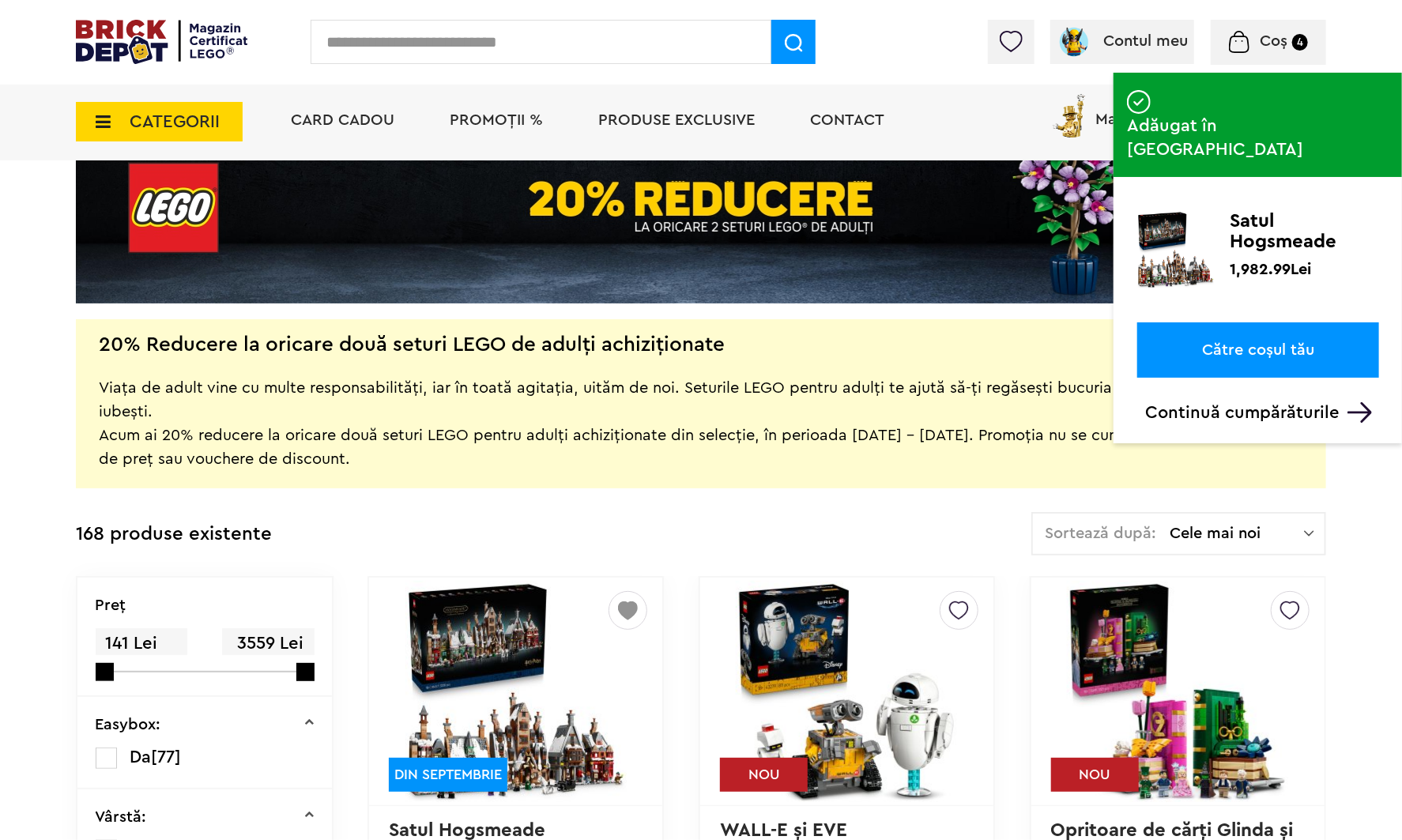
click at [1289, 52] on div "Coș 4 Coș Sonic UMBRELLA Castelul din Frumoasa şi Bestia 1,453.99Lei Satul Hogs…" at bounding box center [1268, 43] width 115 height 45
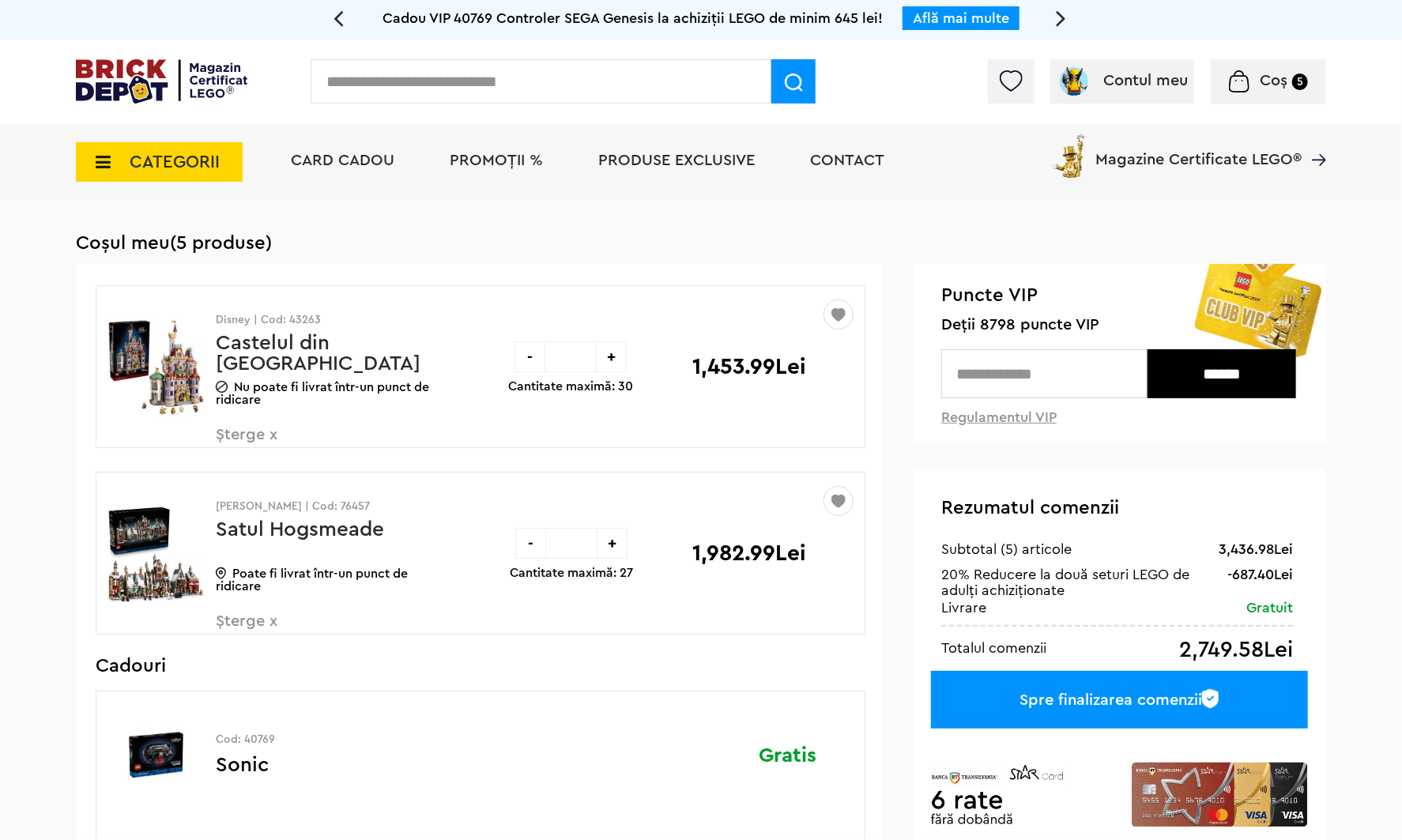
click at [506, 168] on span "PROMOȚII %" at bounding box center [496, 160] width 93 height 16
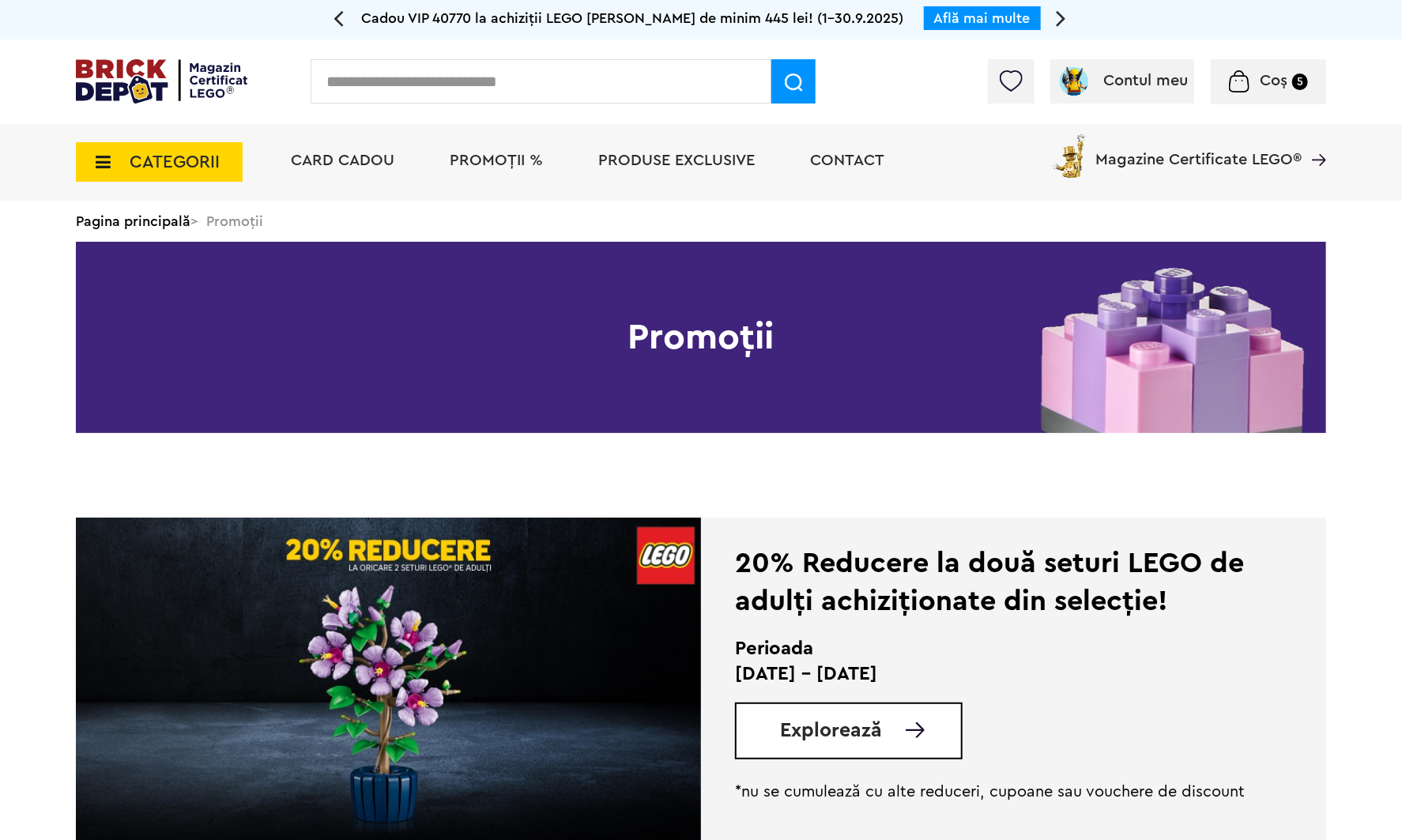
click at [503, 570] on img at bounding box center [388, 683] width 625 height 332
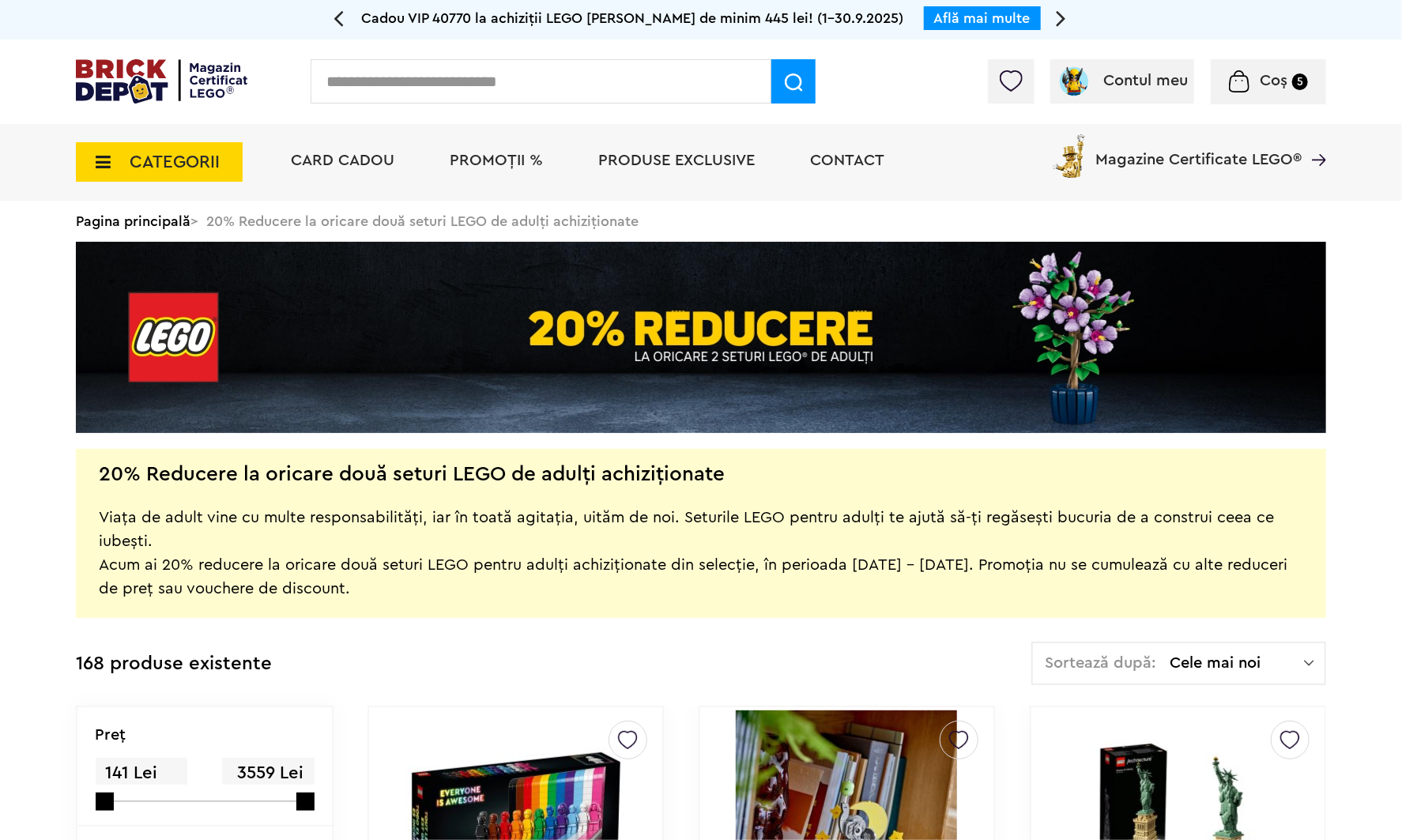
click at [1252, 678] on div "Sortează după: Cele mai noi Cele mai noi Cele mai vechi Cele mai ieftine Cele m…" at bounding box center [1179, 664] width 295 height 44
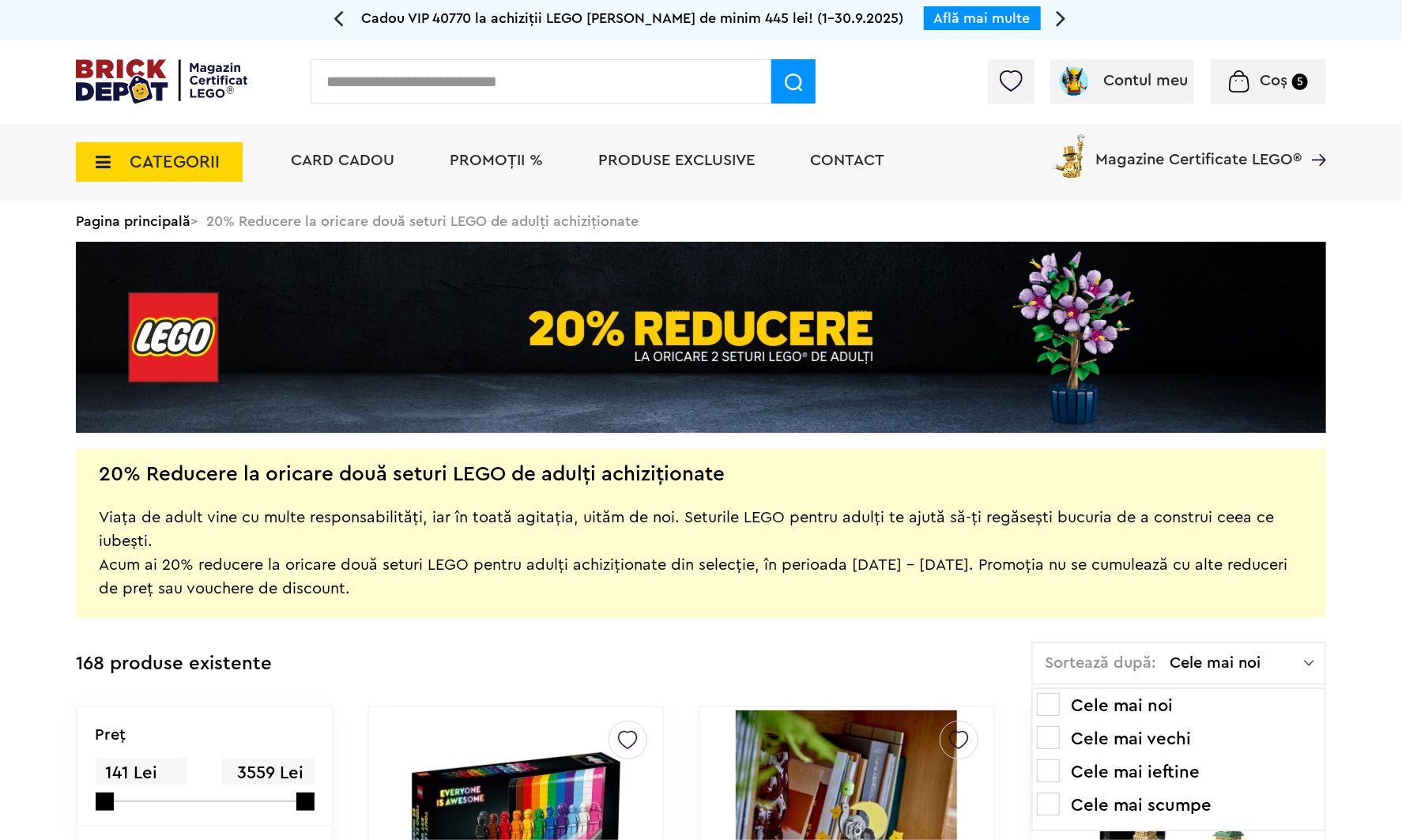
click at [1185, 801] on li "Cele mai scumpe" at bounding box center [1179, 805] width 284 height 25
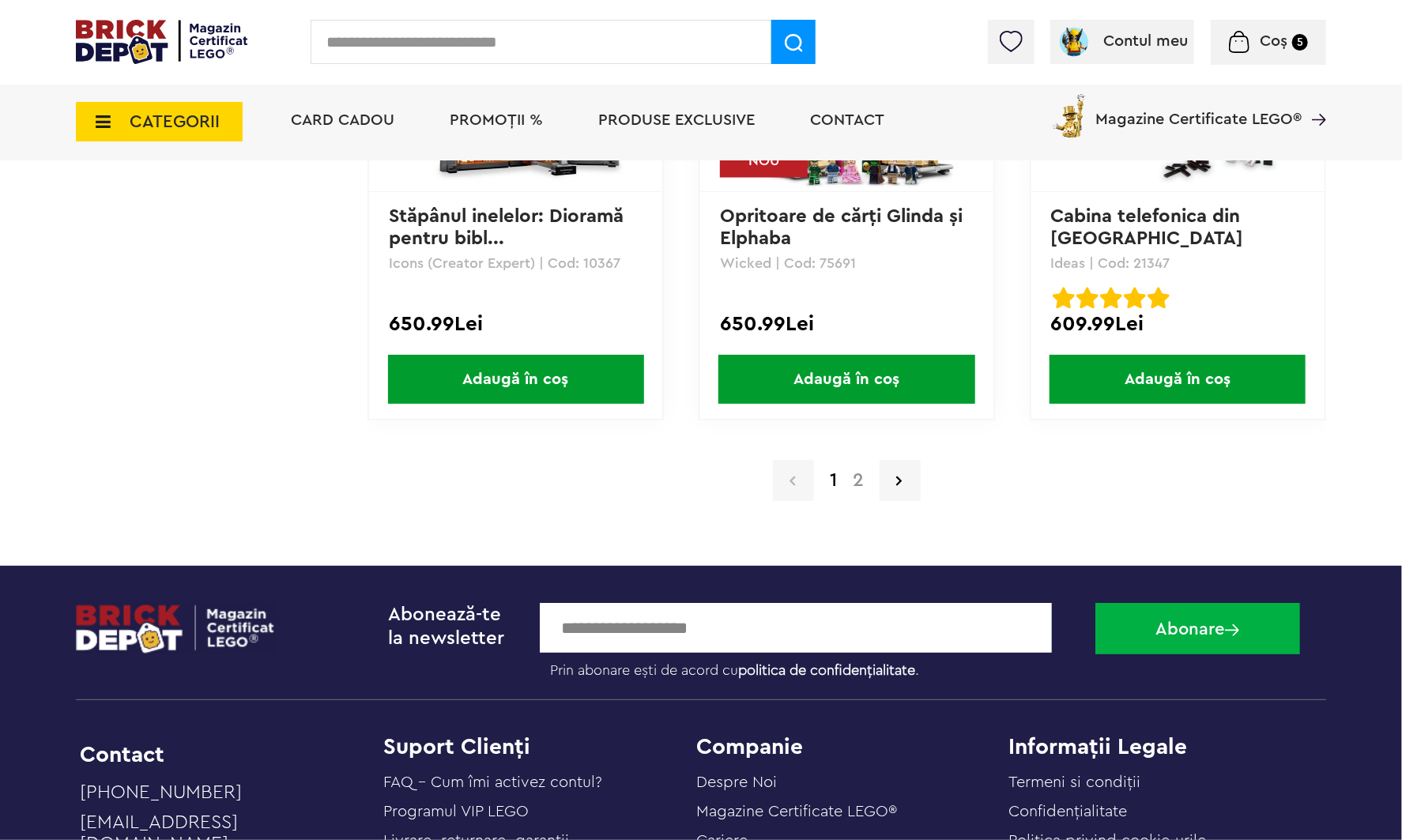
scroll to position [15408, 0]
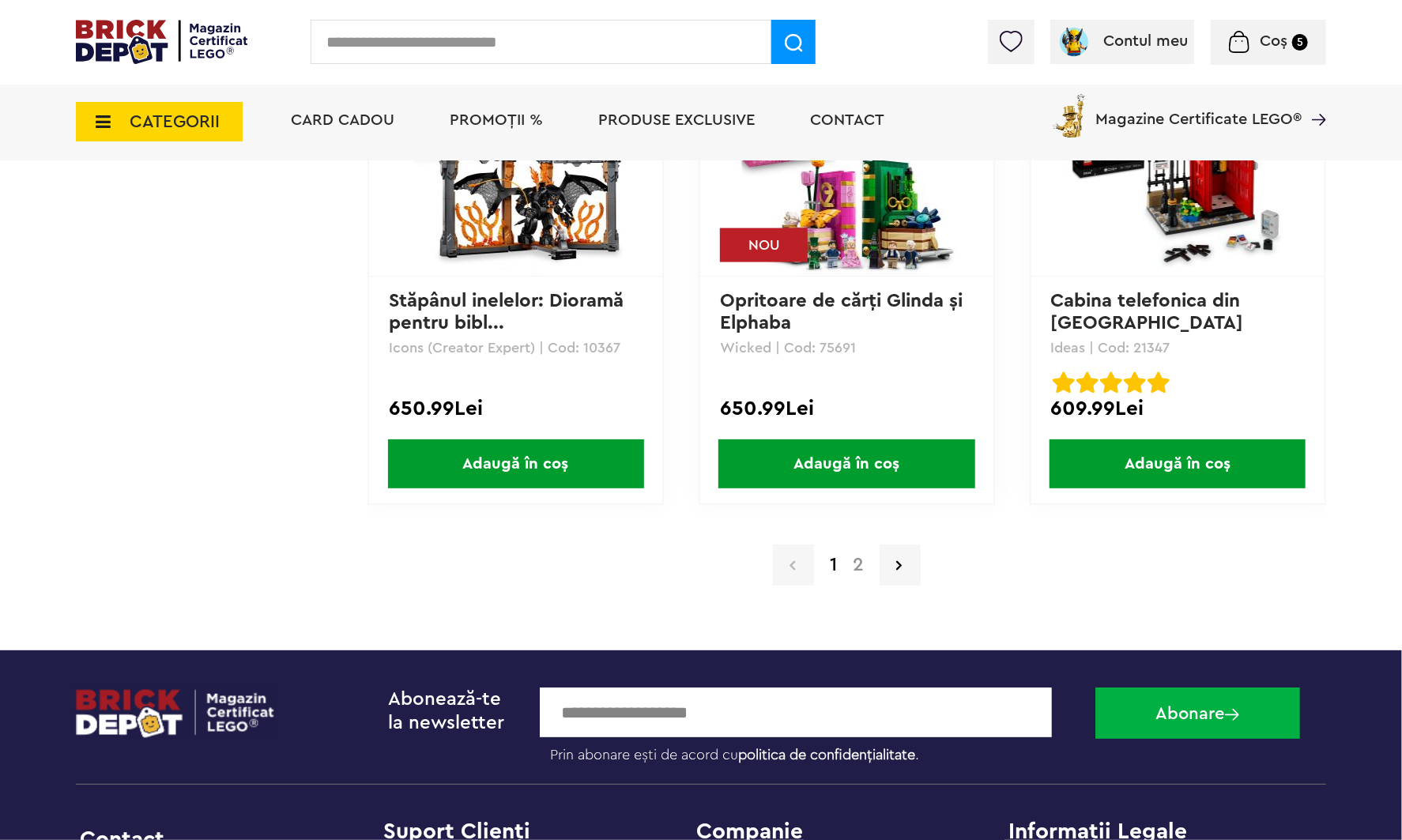
click at [862, 555] on link "2" at bounding box center [859, 564] width 27 height 19
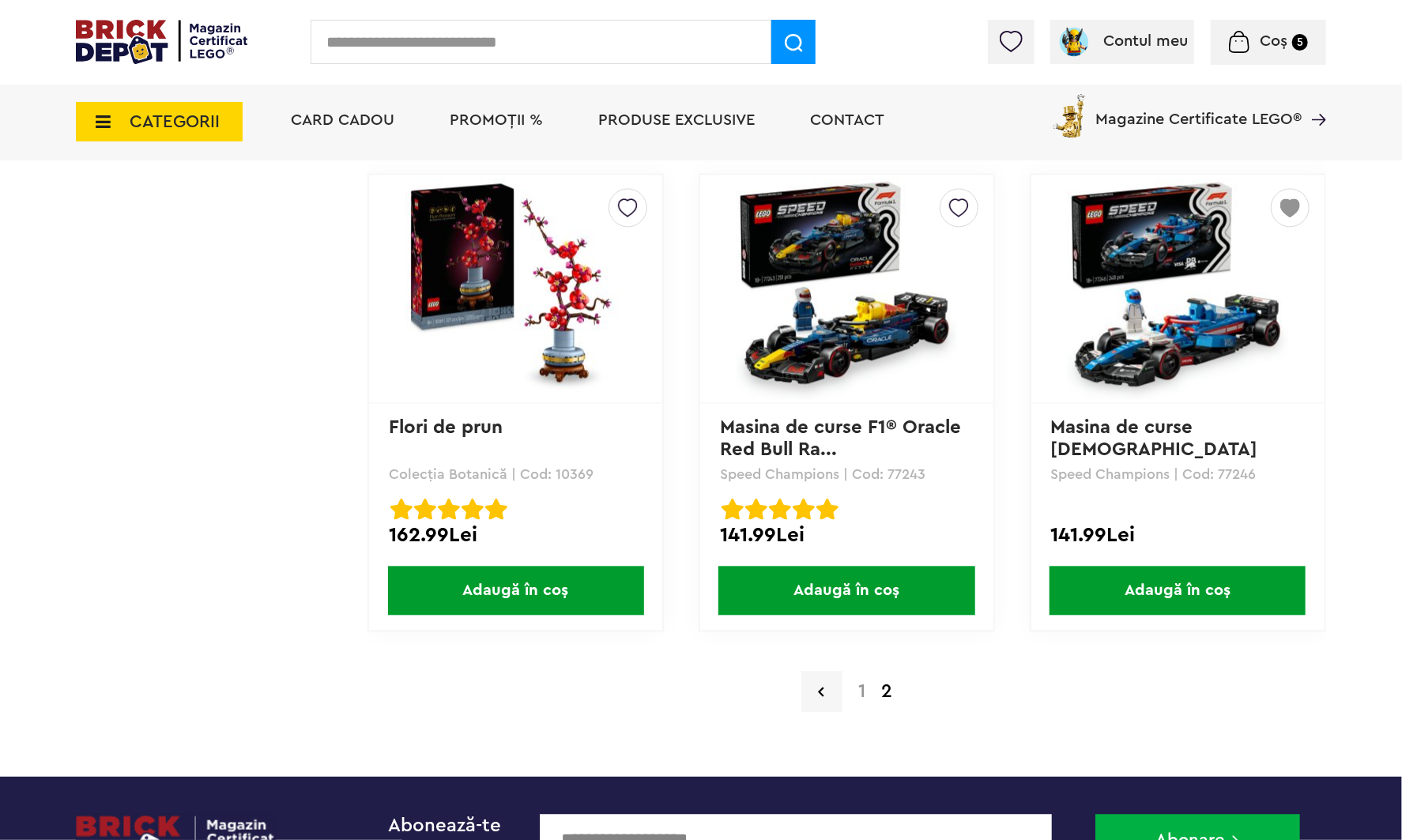
scroll to position [12314, 0]
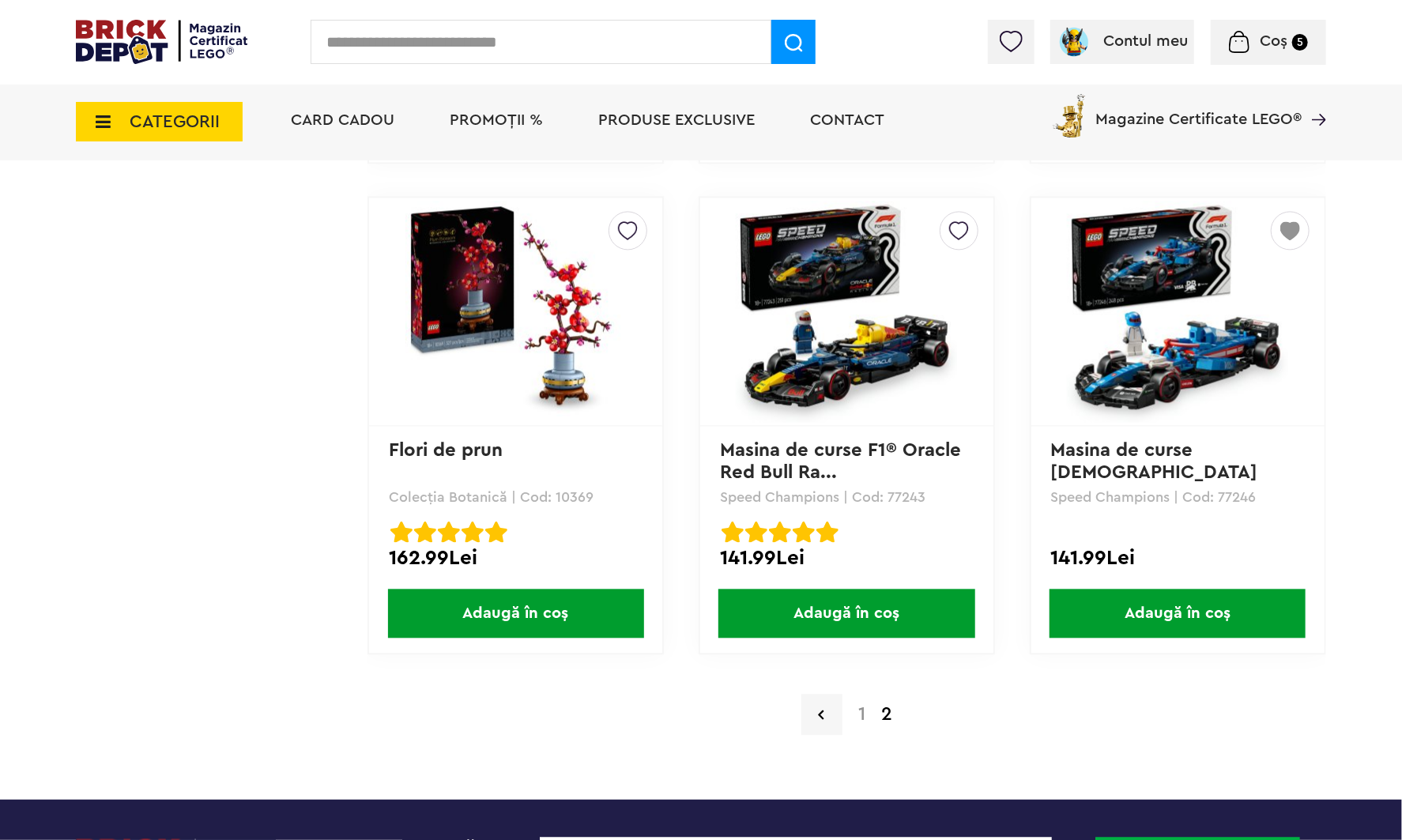
click at [853, 705] on link "1" at bounding box center [861, 714] width 23 height 19
